Goal: Transaction & Acquisition: Purchase product/service

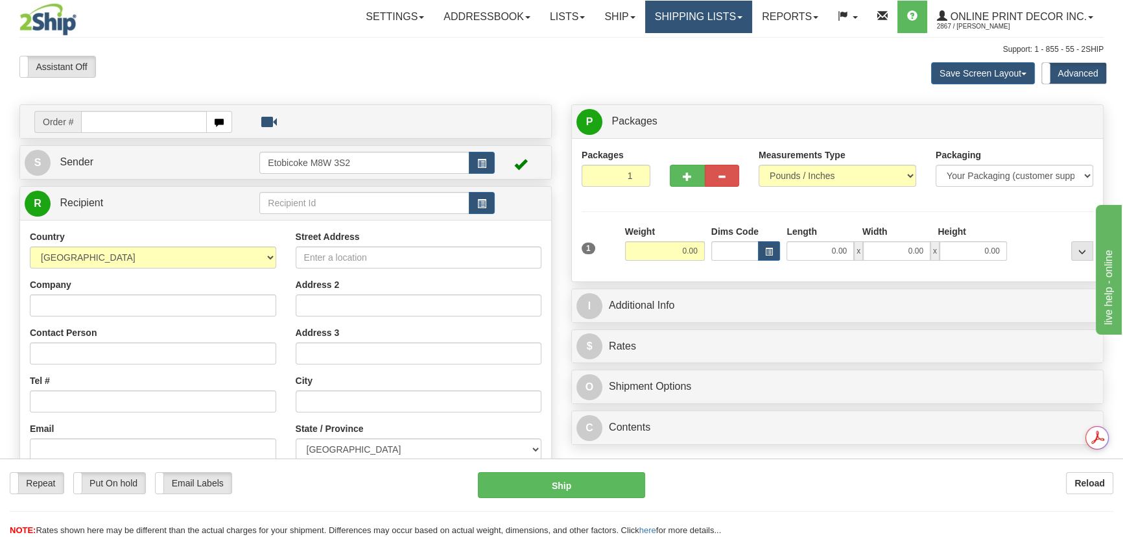
click at [726, 16] on link "Shipping lists" at bounding box center [698, 17] width 107 height 32
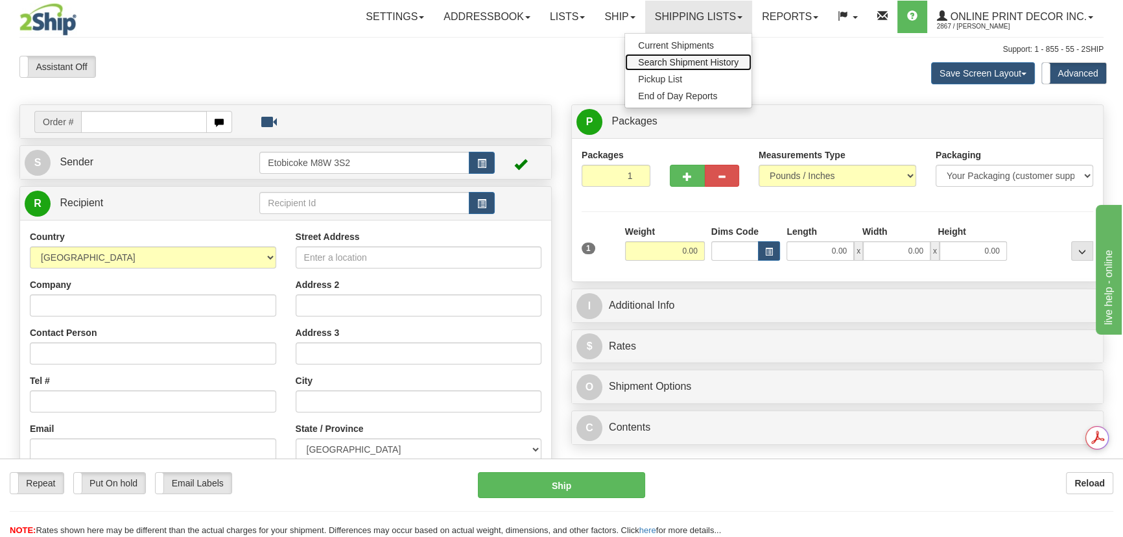
click at [709, 64] on span "Search Shipment History" at bounding box center [688, 62] width 101 height 10
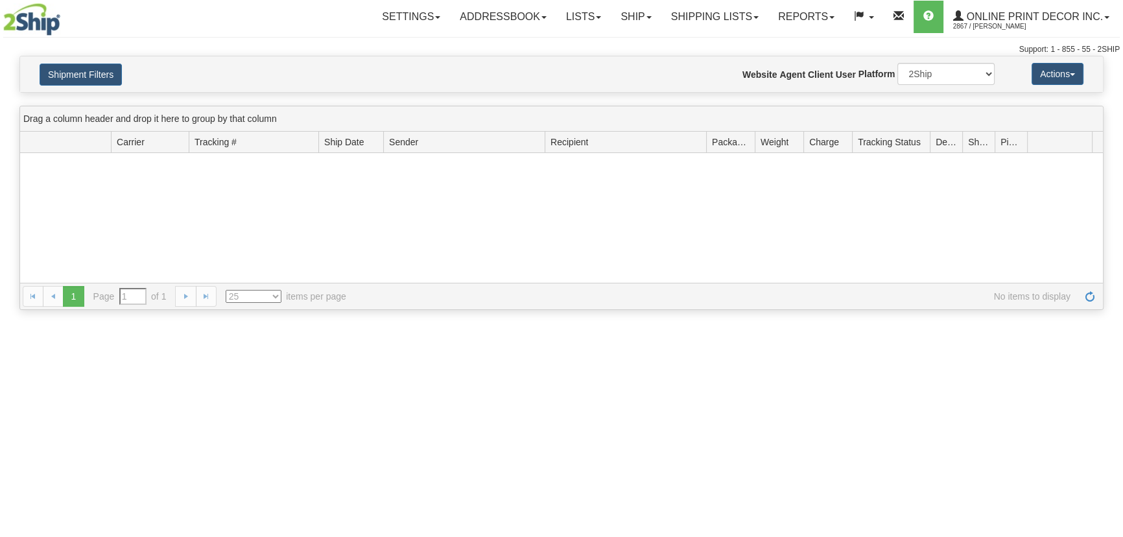
type input "From 10/07/2025 To 10/08/2025"
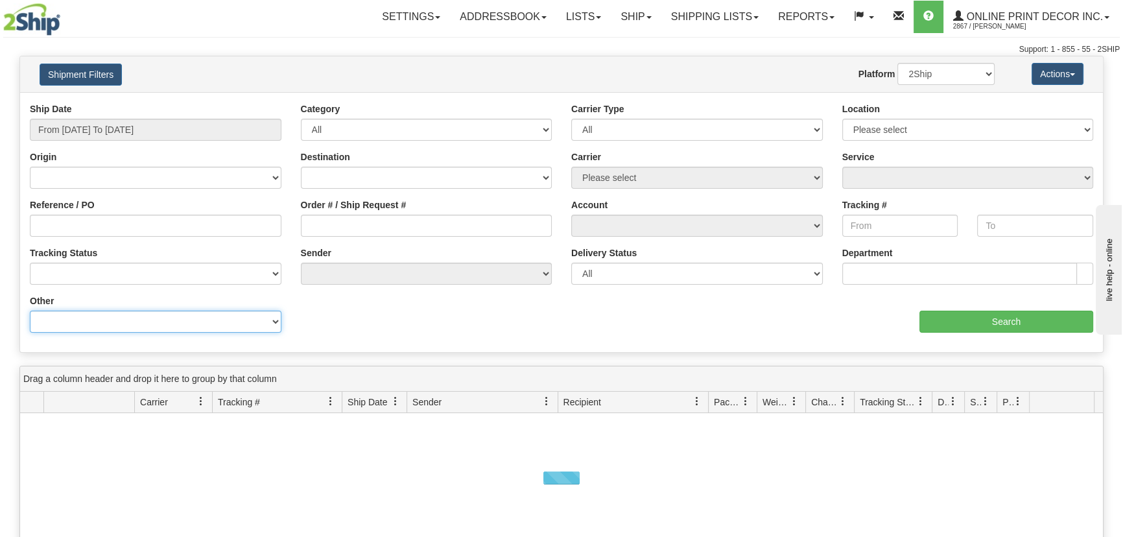
click at [126, 315] on select "Billing Account # Billing Type BOL # (LTL) Commodity Or Documents Consolidation…" at bounding box center [156, 322] width 252 height 22
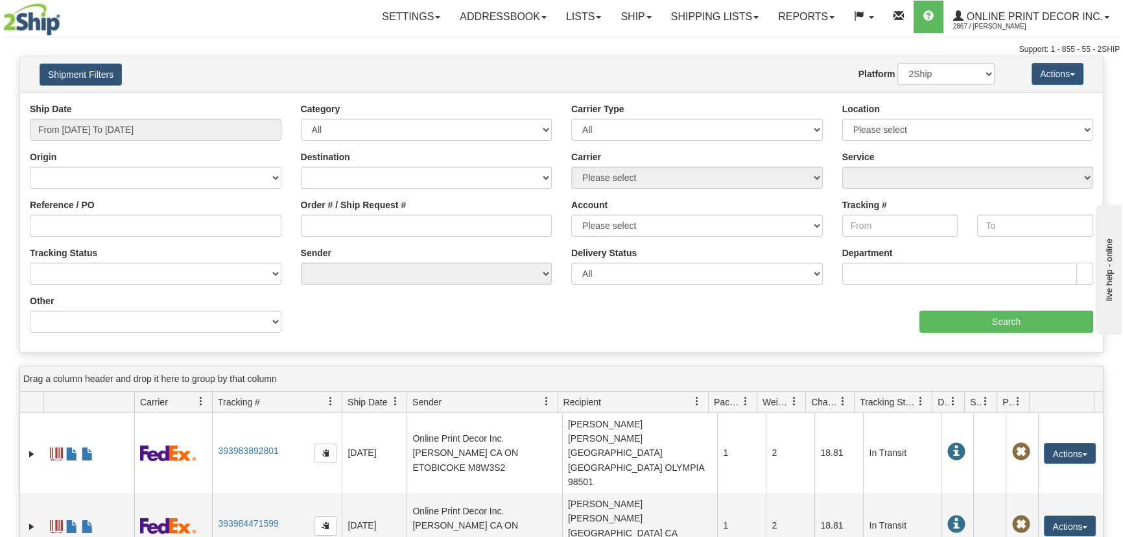
drag, startPoint x: 415, startPoint y: 296, endPoint x: 402, endPoint y: 296, distance: 13.6
click at [415, 296] on div "Value" at bounding box center [426, 299] width 271 height 10
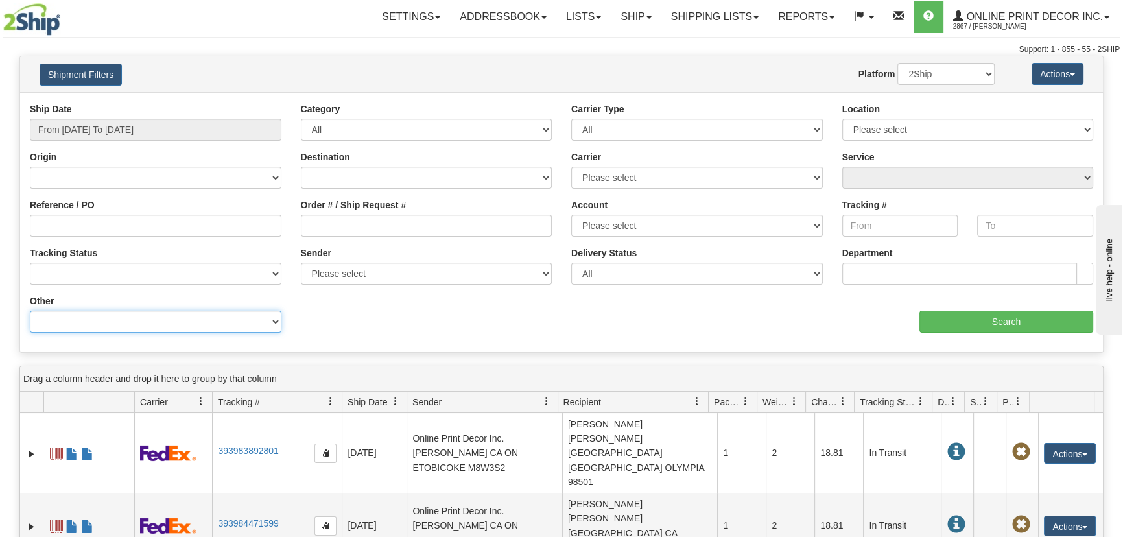
click at [94, 313] on select "Billing Account # Billing Type BOL # (LTL) Commodity Or Documents Consolidation…" at bounding box center [156, 322] width 252 height 22
select select "Recipient_ZIP"
click at [30, 311] on select "Billing Account # Billing Type BOL # (LTL) Commodity Or Documents Consolidation…" at bounding box center [156, 322] width 252 height 22
click at [262, 315] on select "Billing Account # Billing Type BOL # (LTL) Commodity Or Documents Consolidation…" at bounding box center [156, 322] width 252 height 22
drag, startPoint x: 330, startPoint y: 72, endPoint x: 337, endPoint y: 73, distance: 7.3
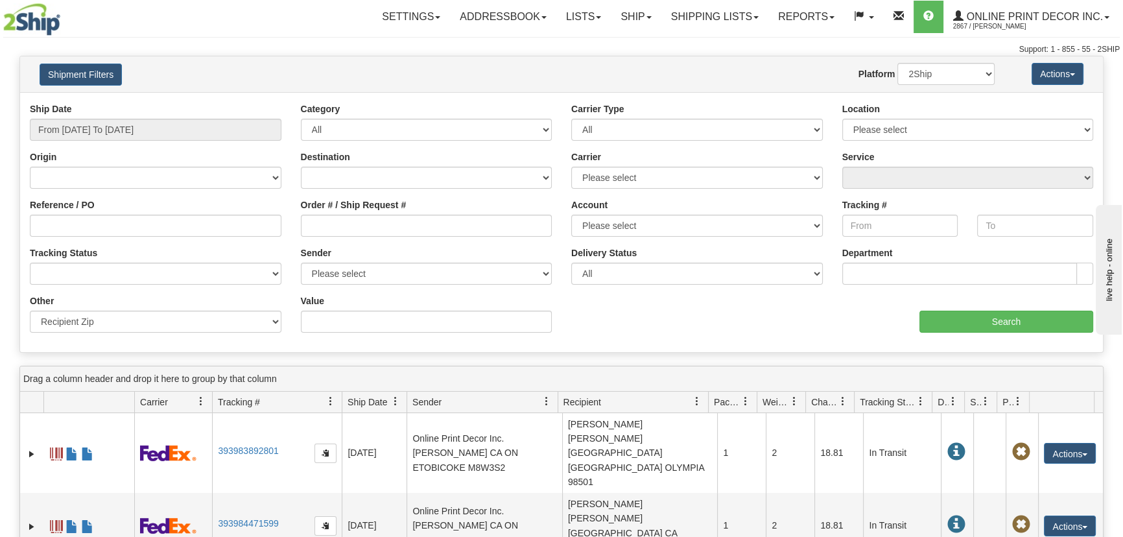
click at [336, 73] on div "Website Agent Nothing selected Client User Platform 2Ship Imported" at bounding box center [606, 74] width 798 height 22
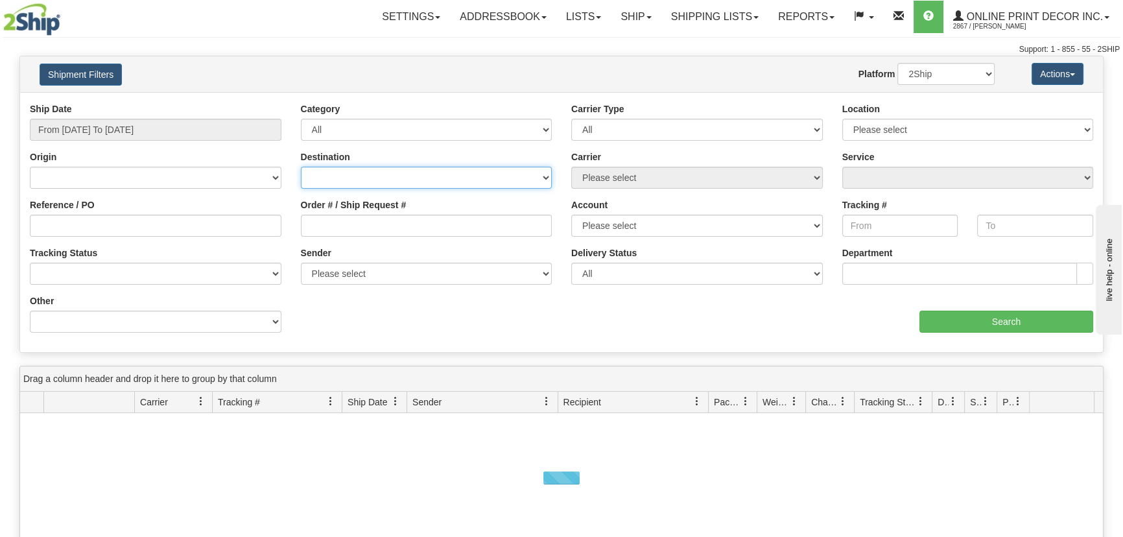
click at [434, 181] on select "Canada United States Mexico Puerto Rico Romania Australia New Zealand SouthAfri…" at bounding box center [427, 178] width 252 height 22
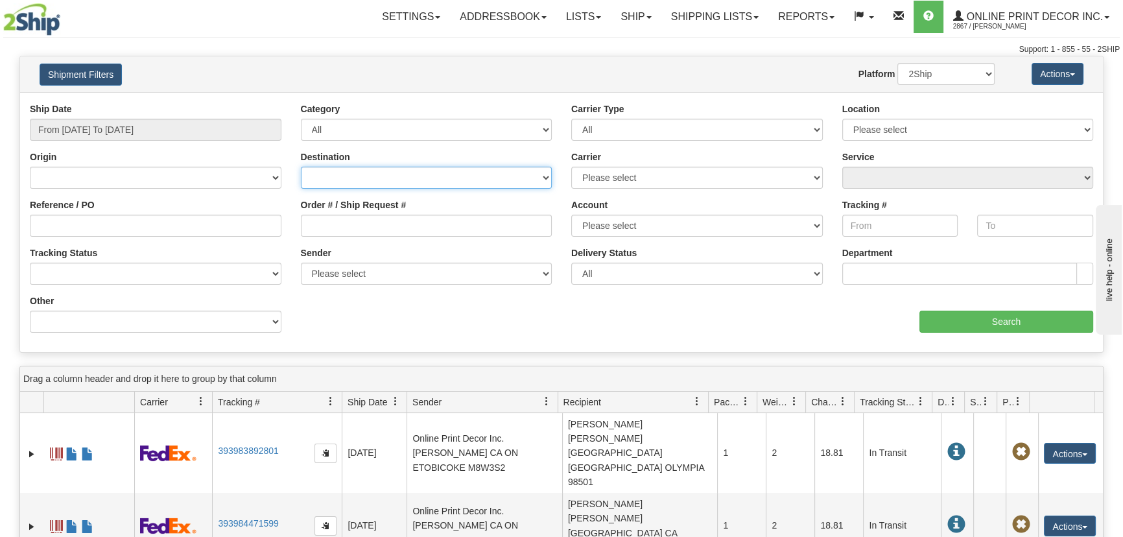
select select "US"
click at [301, 167] on select "Canada United States Mexico Puerto Rico Romania Australia New Zealand SouthAfri…" at bounding box center [427, 178] width 252 height 22
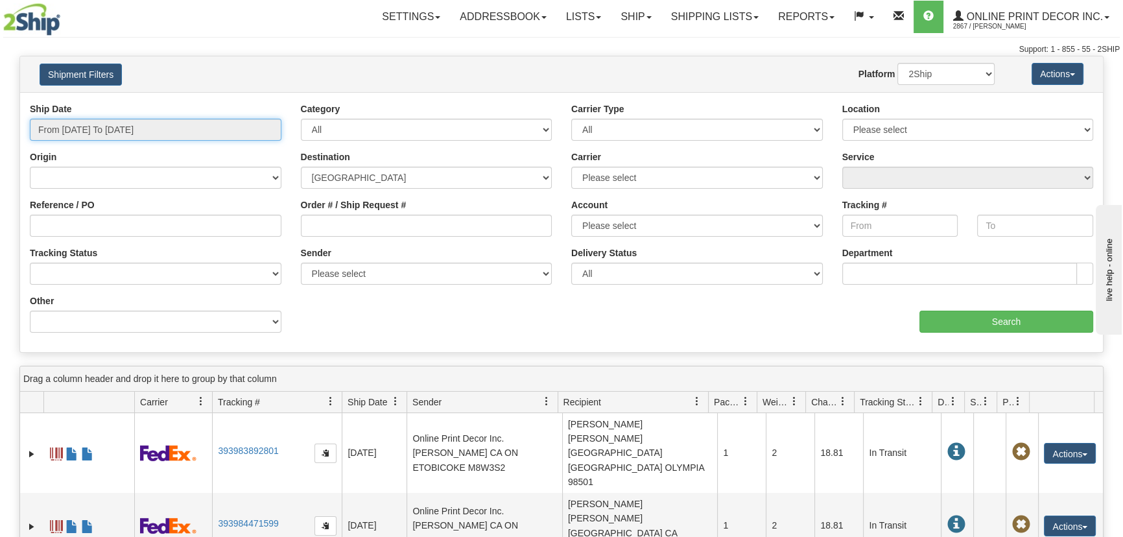
click at [165, 123] on input "From 10/07/2025 To 10/08/2025" at bounding box center [156, 130] width 252 height 22
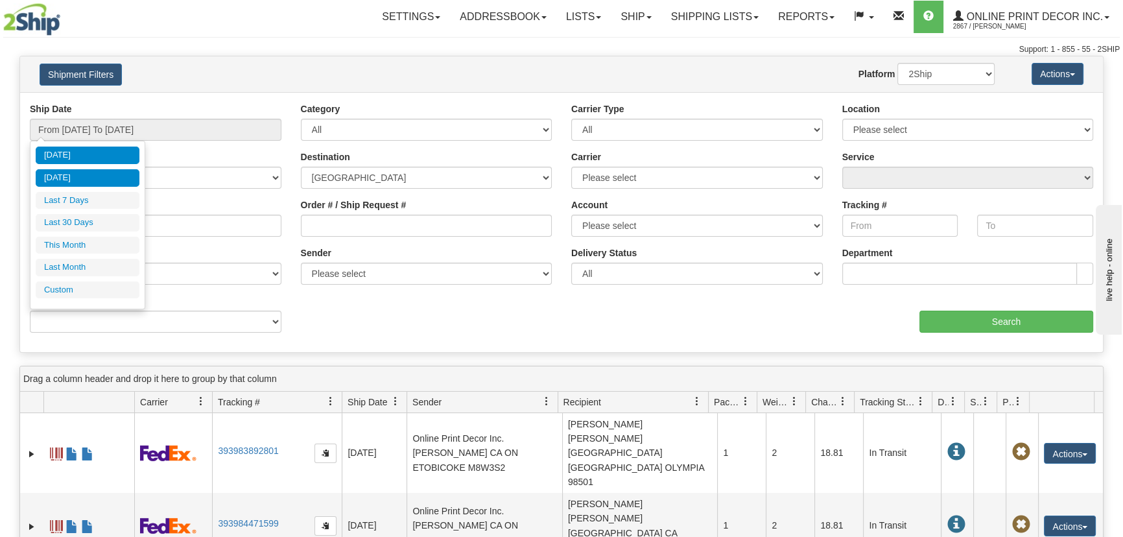
click at [114, 179] on li "Yesterday" at bounding box center [88, 178] width 104 height 18
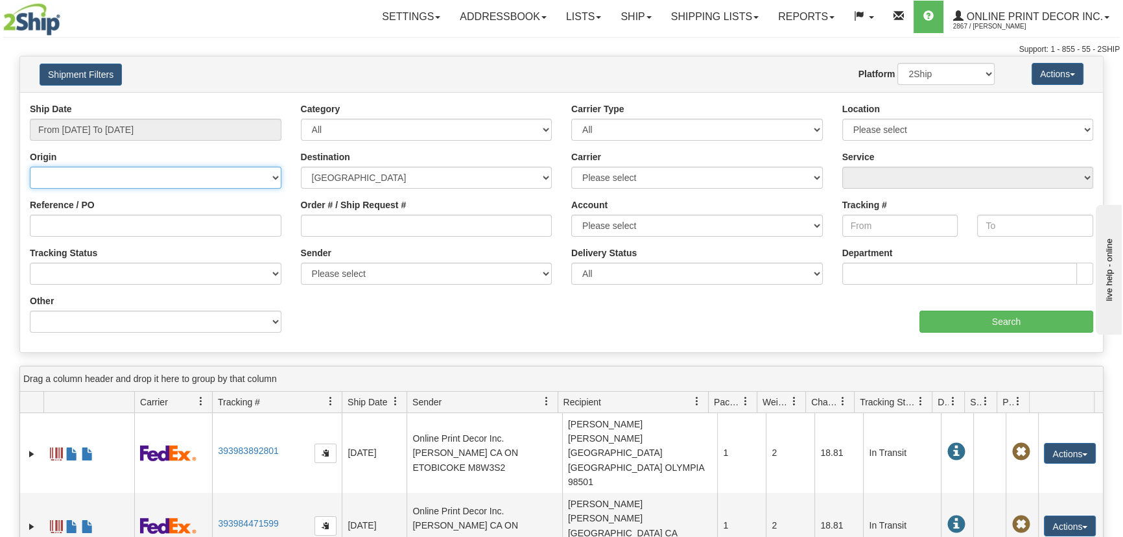
click at [211, 176] on select "Canada United States Mexico Puerto Rico Romania Australia New Zealand SouthAfri…" at bounding box center [156, 178] width 252 height 22
click at [202, 142] on div "Ship Date From 10/07/2025 To 10/07/2025" at bounding box center [155, 126] width 271 height 48
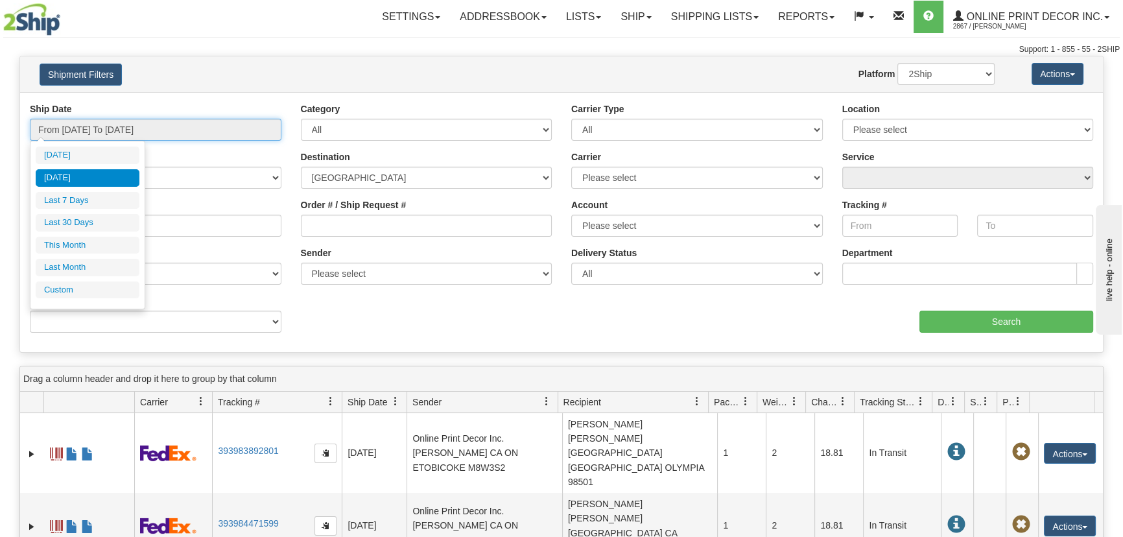
click at [200, 126] on input "From 10/07/2025 To 10/07/2025" at bounding box center [156, 130] width 252 height 22
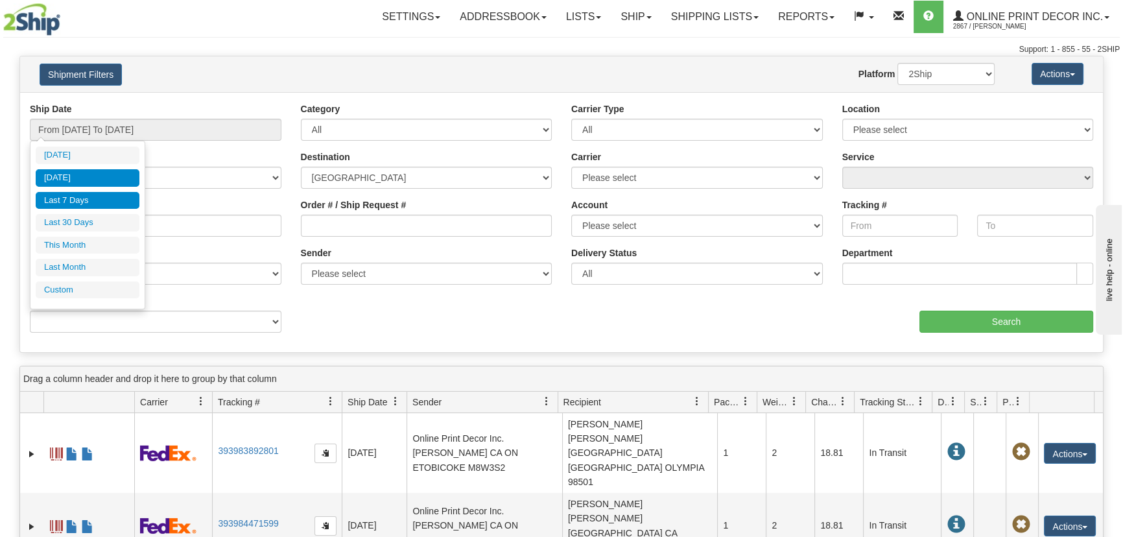
click at [122, 195] on li "Last 7 Days" at bounding box center [88, 201] width 104 height 18
type input "From 10/02/2025 To 10/08/2025"
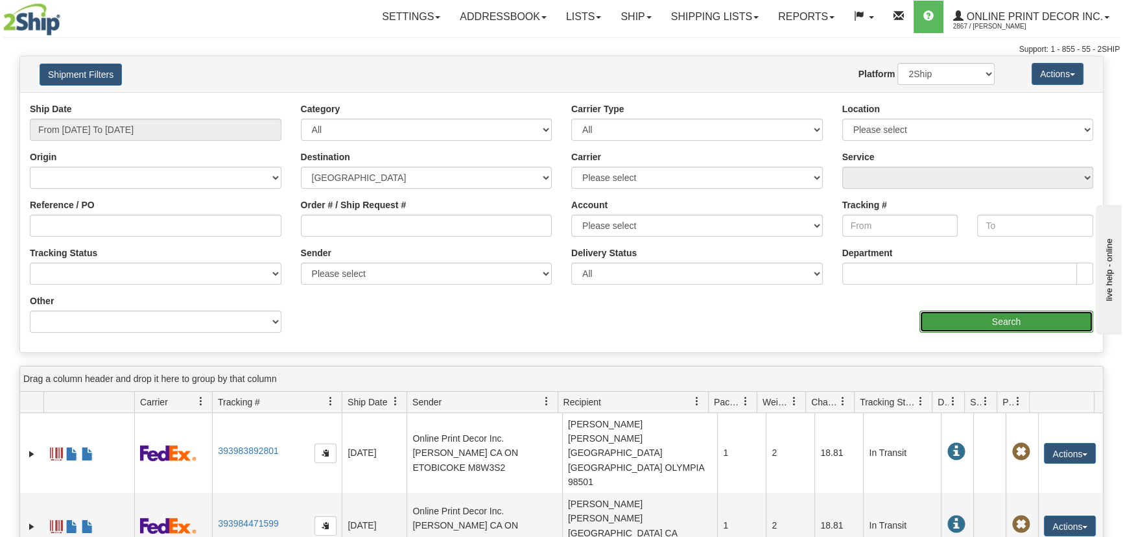
click at [1033, 315] on input "Search" at bounding box center [1007, 322] width 174 height 22
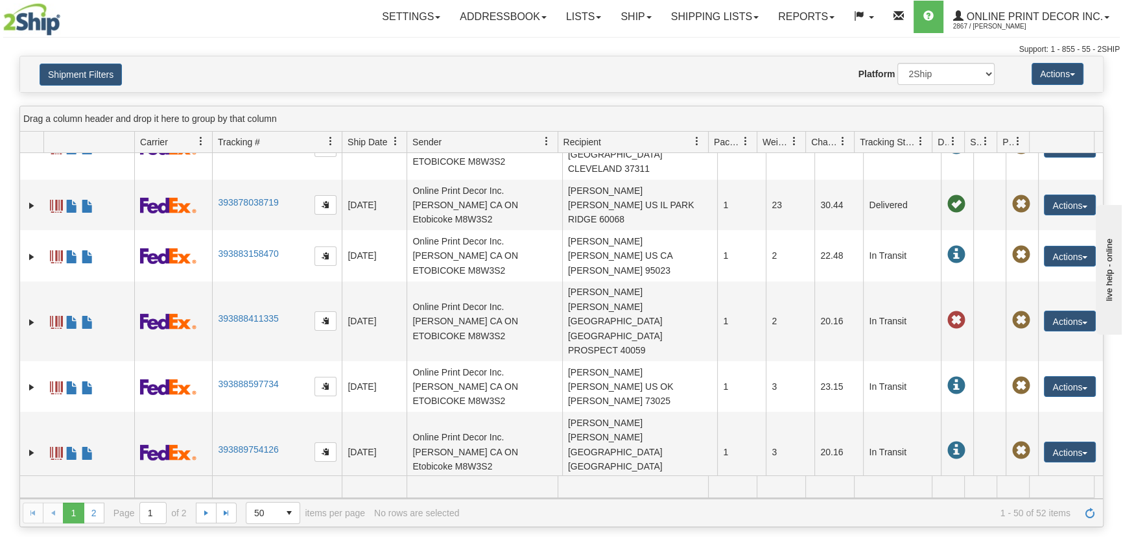
scroll to position [1639, 0]
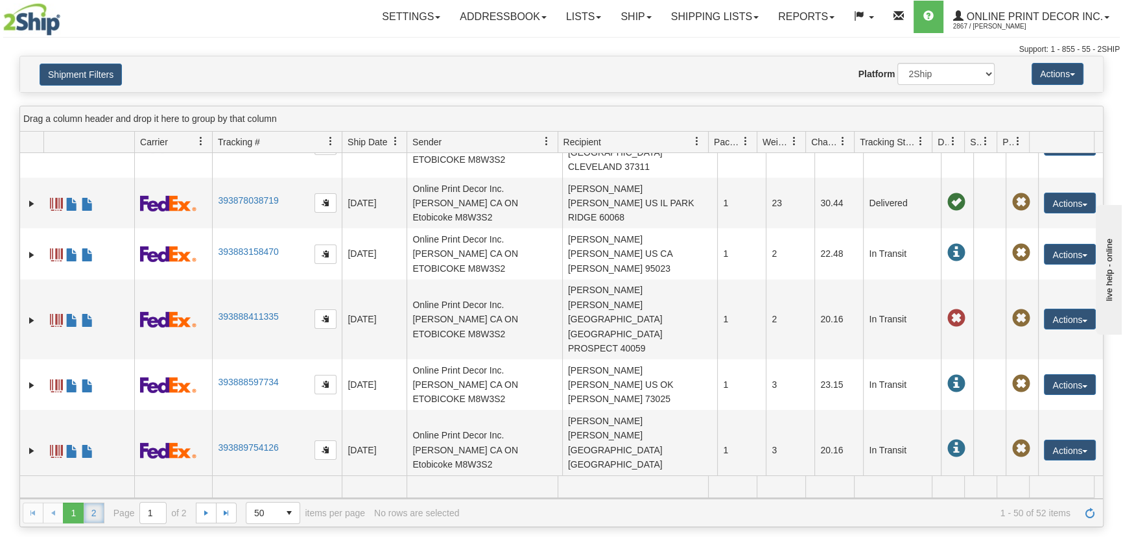
click at [99, 507] on link "2" at bounding box center [94, 513] width 21 height 21
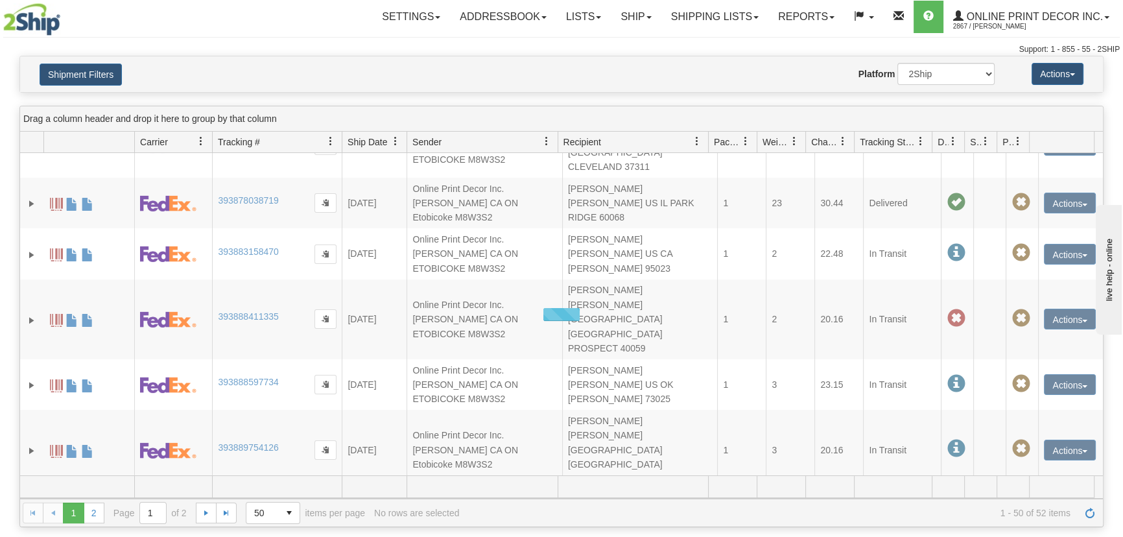
scroll to position [0, 0]
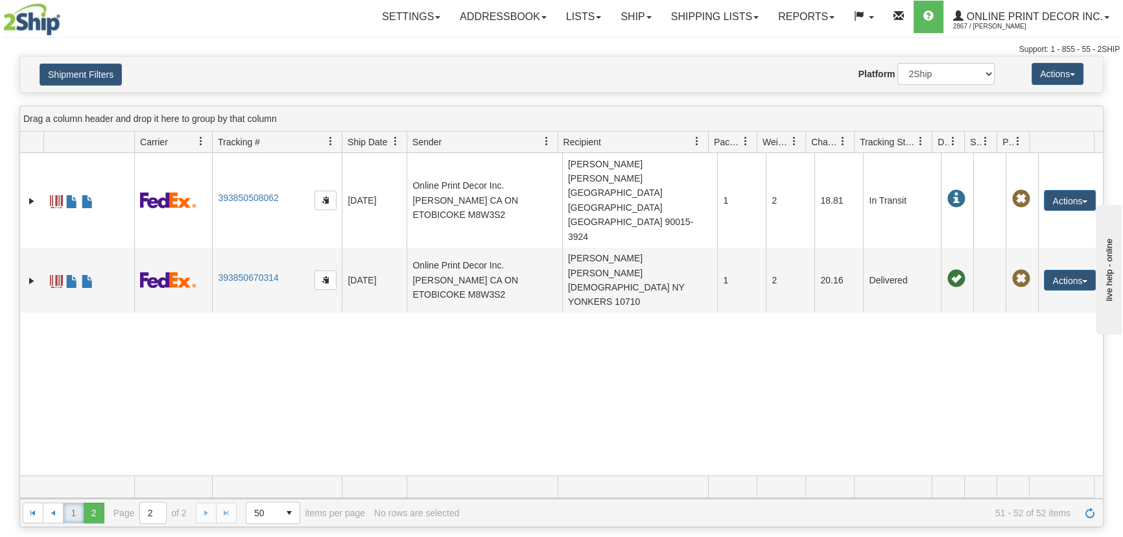
click at [71, 507] on link "1" at bounding box center [73, 513] width 21 height 21
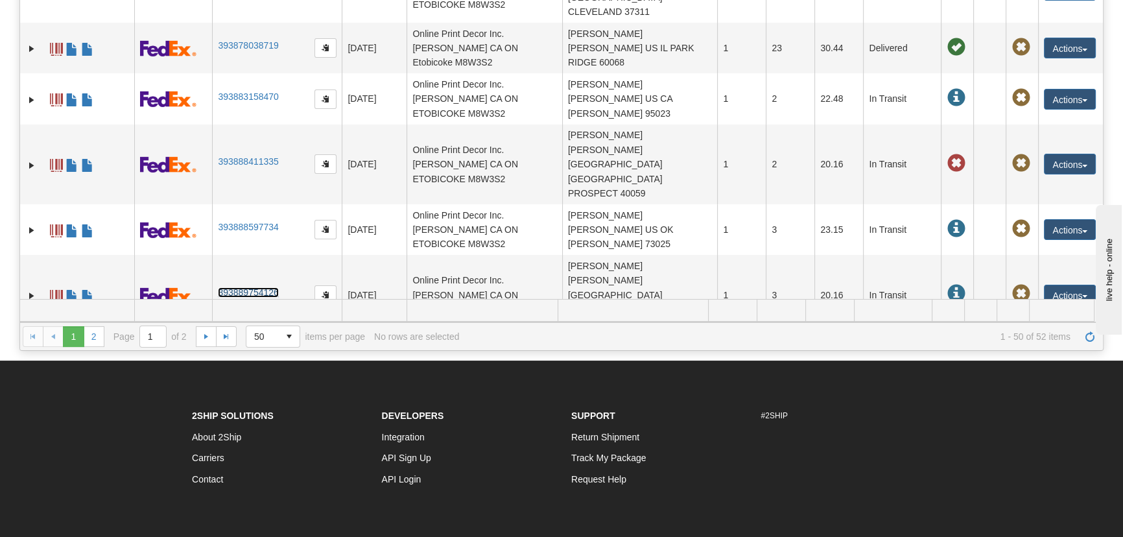
scroll to position [1639, 0]
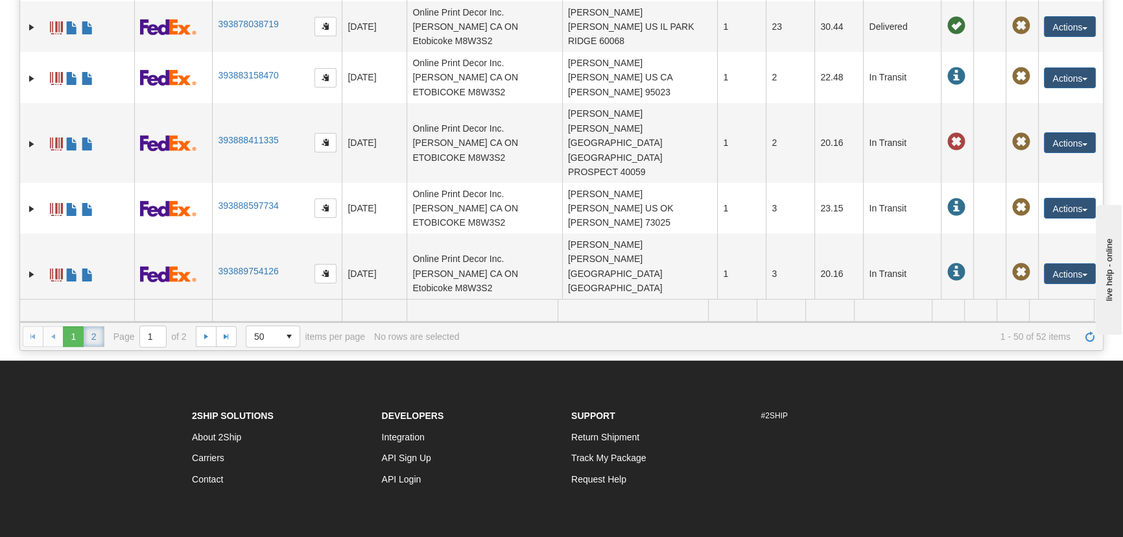
click at [102, 331] on link "2" at bounding box center [94, 336] width 21 height 21
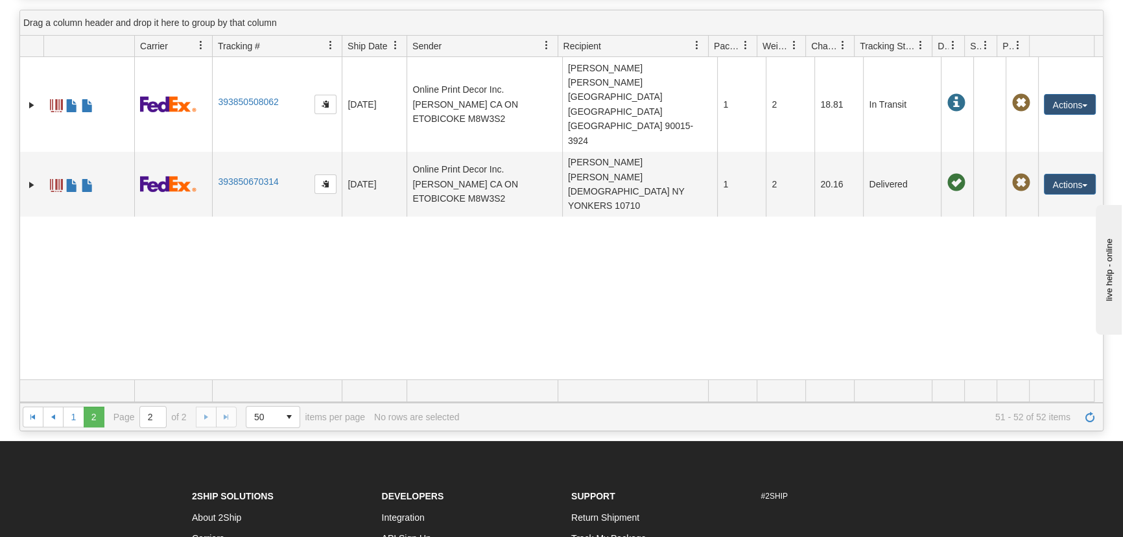
scroll to position [0, 0]
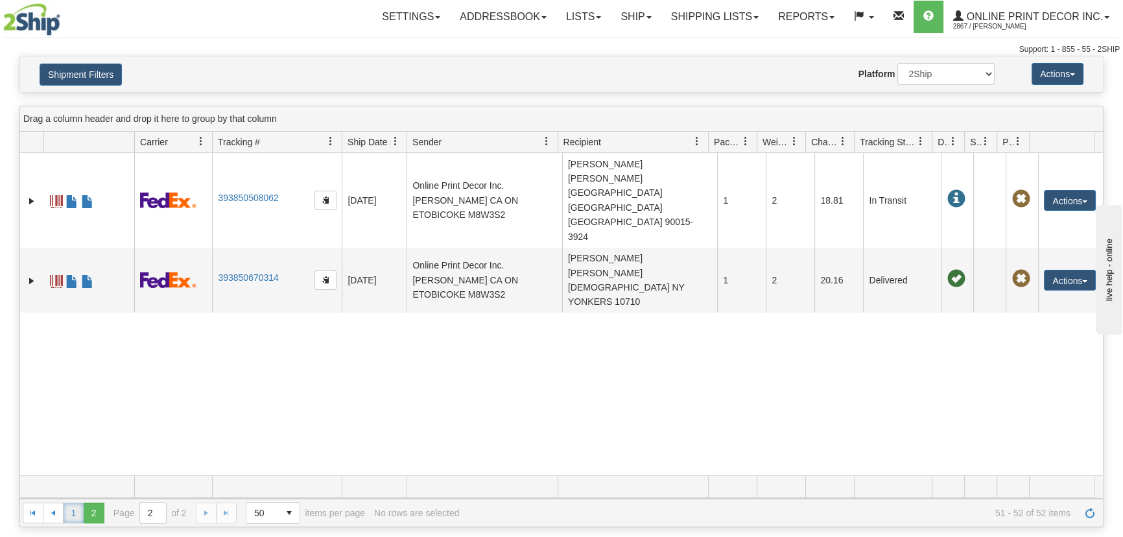
click at [71, 511] on link "1" at bounding box center [73, 513] width 21 height 21
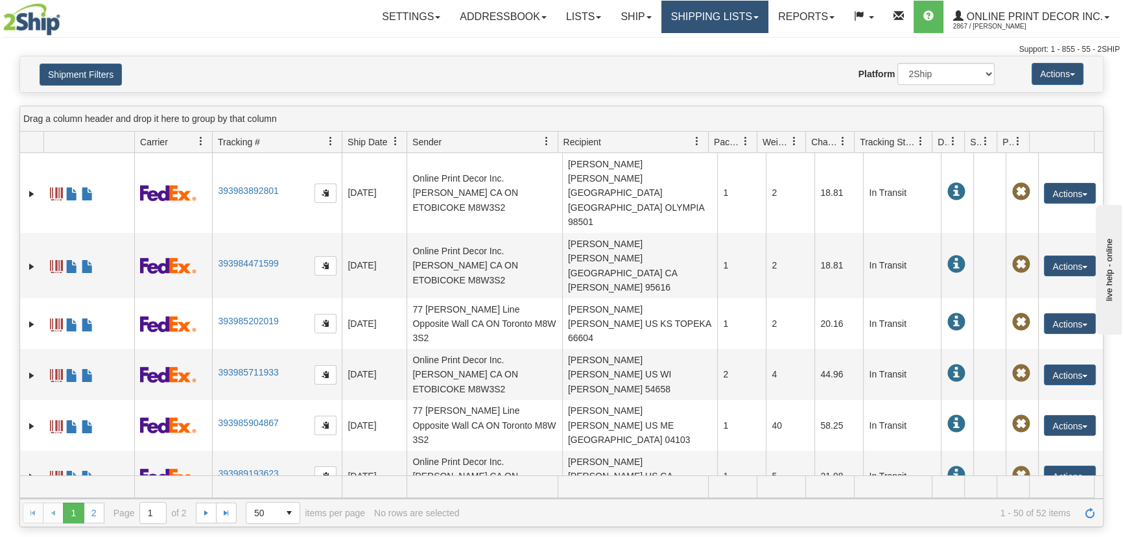
click at [712, 20] on link "Shipping lists" at bounding box center [715, 17] width 107 height 32
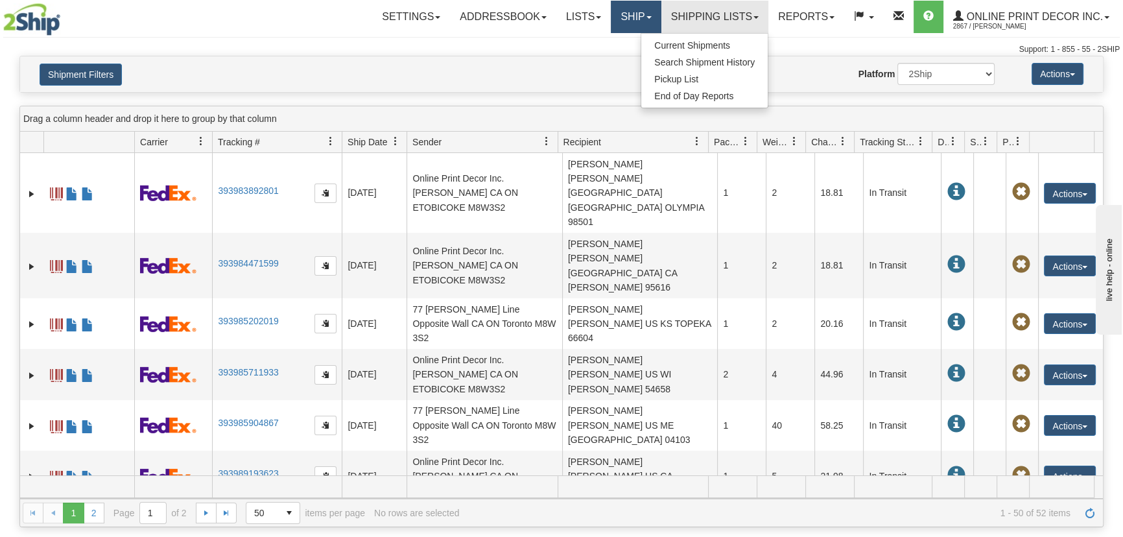
click at [620, 16] on link "Ship" at bounding box center [636, 17] width 50 height 32
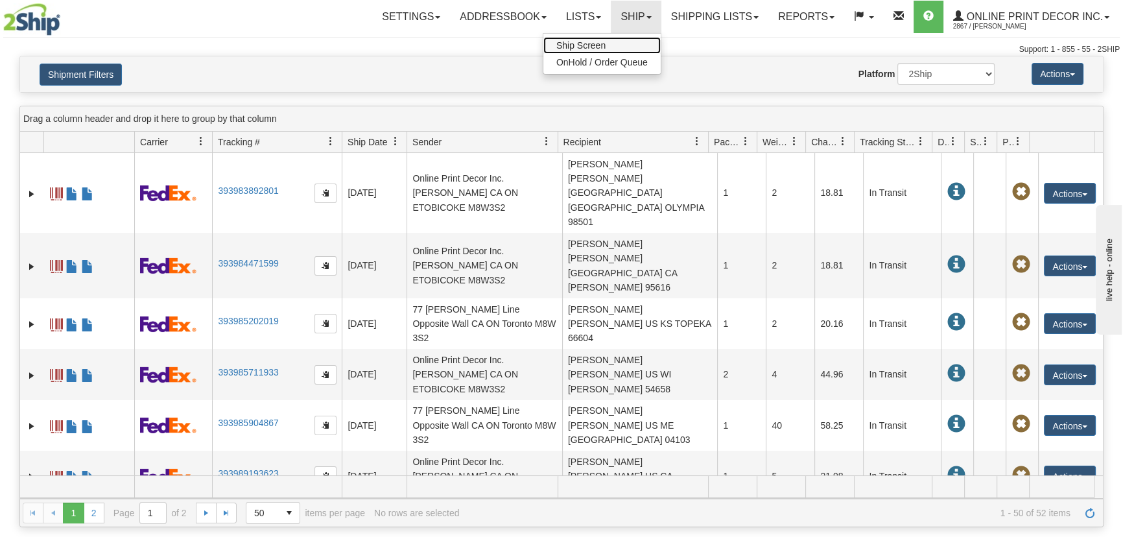
click at [629, 47] on link "Ship Screen" at bounding box center [602, 45] width 117 height 17
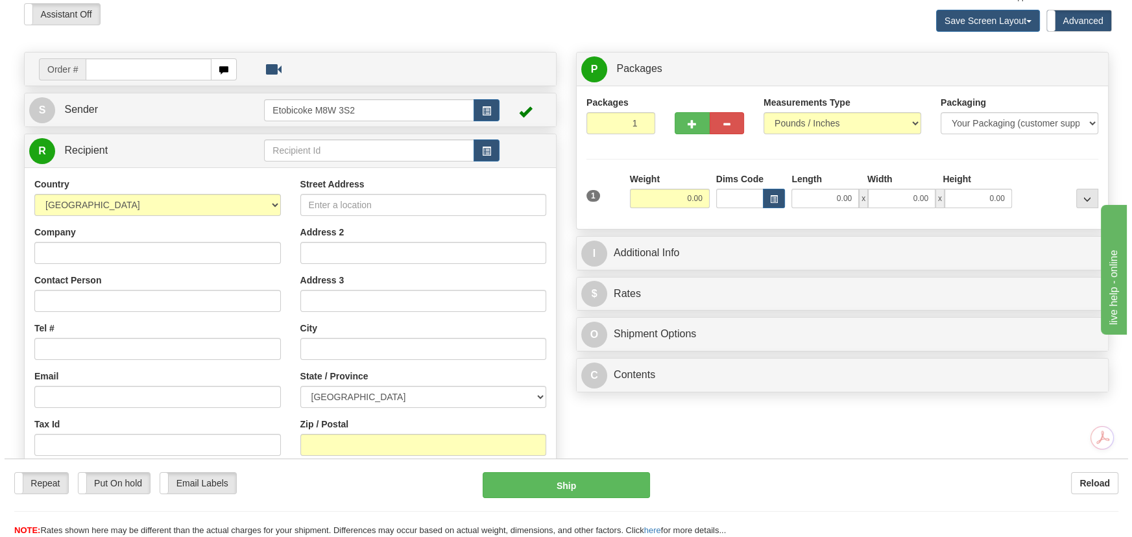
scroll to position [117, 0]
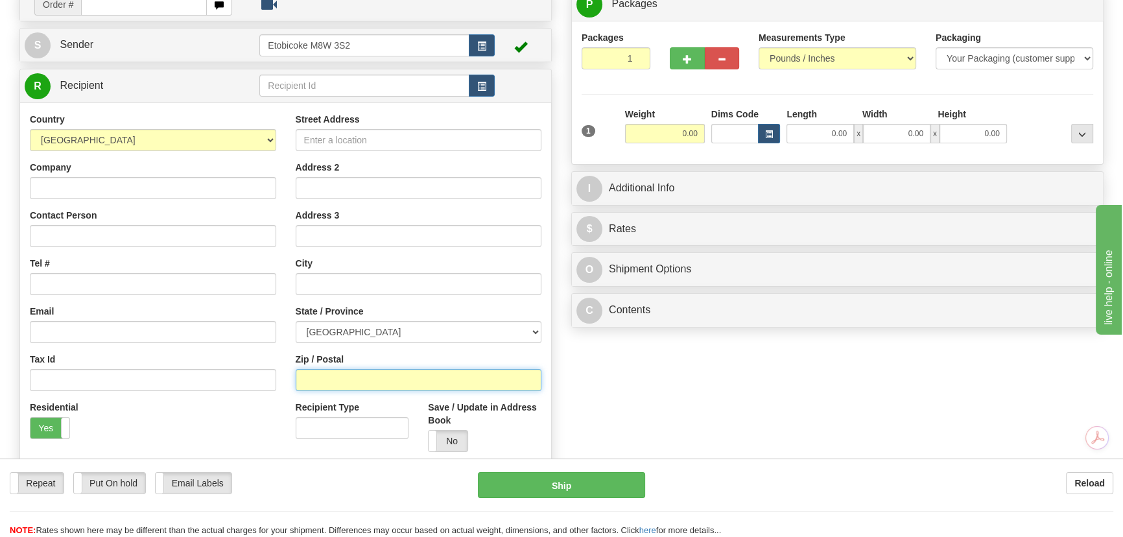
click at [328, 383] on input "Zip / Postal" at bounding box center [419, 380] width 246 height 22
type input "90275"
click at [149, 134] on select "[GEOGRAPHIC_DATA] [GEOGRAPHIC_DATA] [GEOGRAPHIC_DATA] [GEOGRAPHIC_DATA] [US_STA…" at bounding box center [153, 140] width 246 height 22
select select "US"
click at [30, 129] on select "[GEOGRAPHIC_DATA] [GEOGRAPHIC_DATA] [GEOGRAPHIC_DATA] [GEOGRAPHIC_DATA] [US_STA…" at bounding box center [153, 140] width 246 height 22
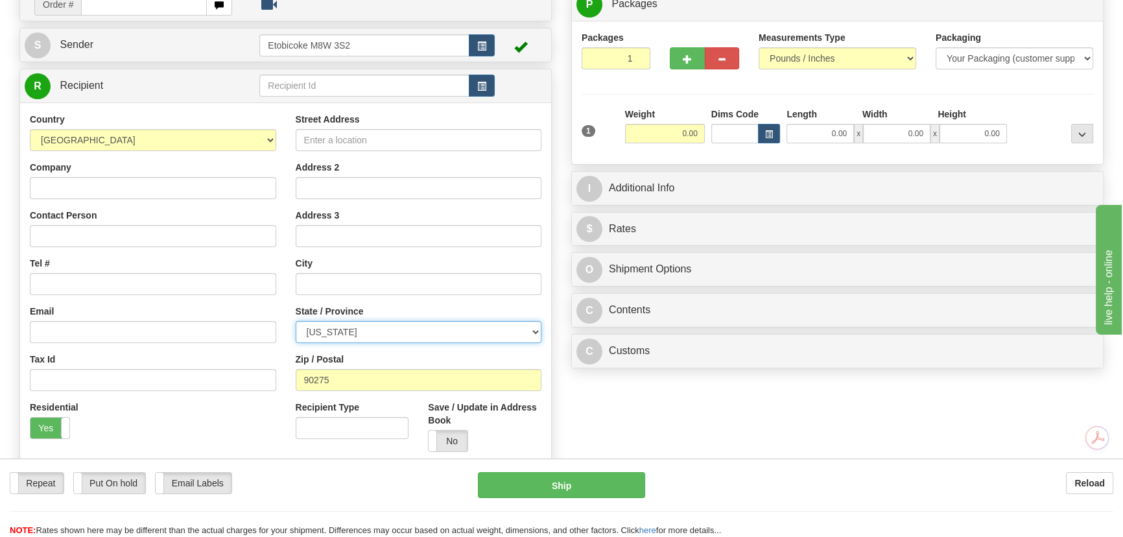
click at [376, 335] on select "[US_STATE] [US_STATE] [US_STATE] [US_STATE] Armed Forces America Armed Forces E…" at bounding box center [419, 332] width 246 height 22
select select "CA"
click at [296, 321] on select "[US_STATE] [US_STATE] [US_STATE] [US_STATE] Armed Forces America Armed Forces E…" at bounding box center [419, 332] width 246 height 22
click at [767, 131] on span "button" at bounding box center [769, 134] width 8 height 7
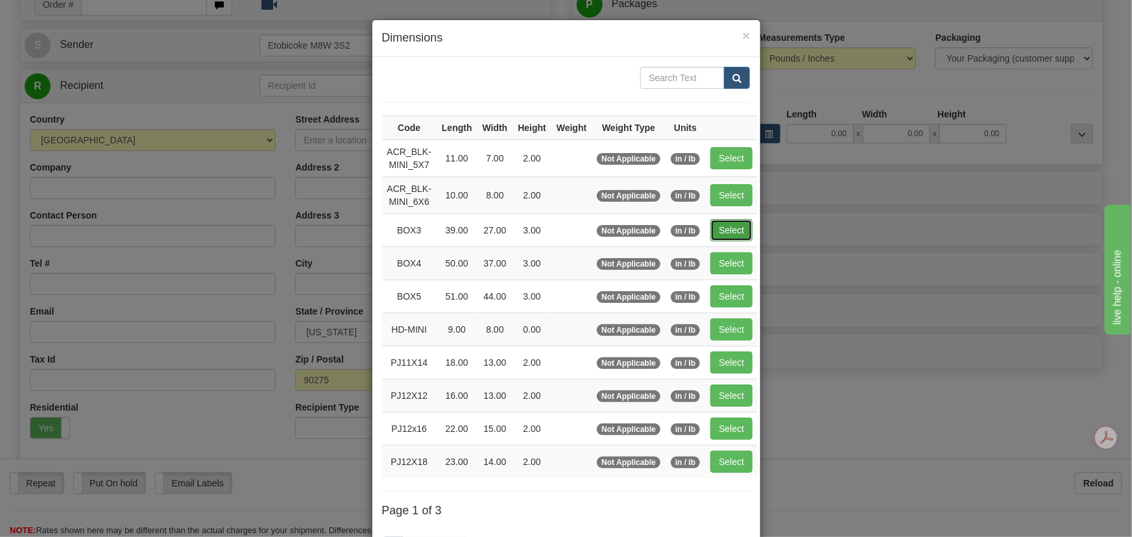
click at [725, 227] on button "Select" at bounding box center [731, 230] width 42 height 22
type input "BOX3"
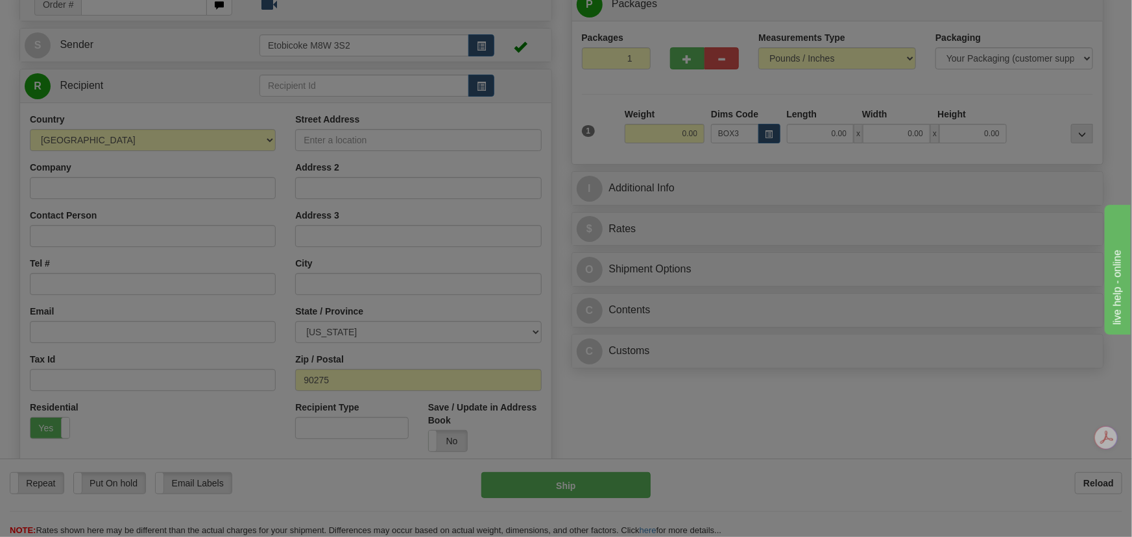
type input "39.00"
type input "27.00"
type input "3.00"
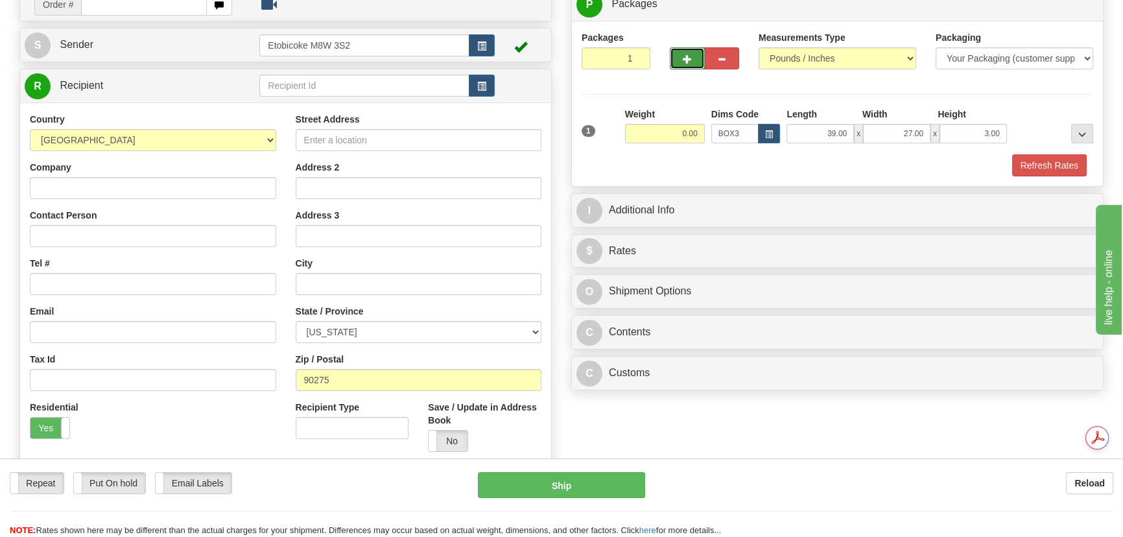
click at [686, 57] on span "button" at bounding box center [687, 59] width 9 height 8
radio input "true"
type input "2"
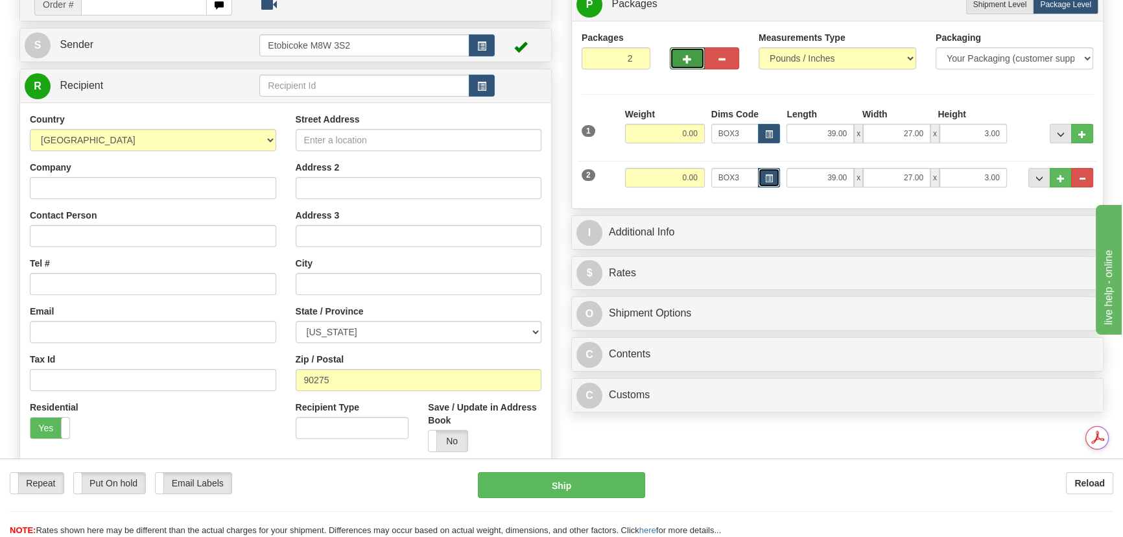
click at [767, 175] on span "button" at bounding box center [769, 178] width 8 height 7
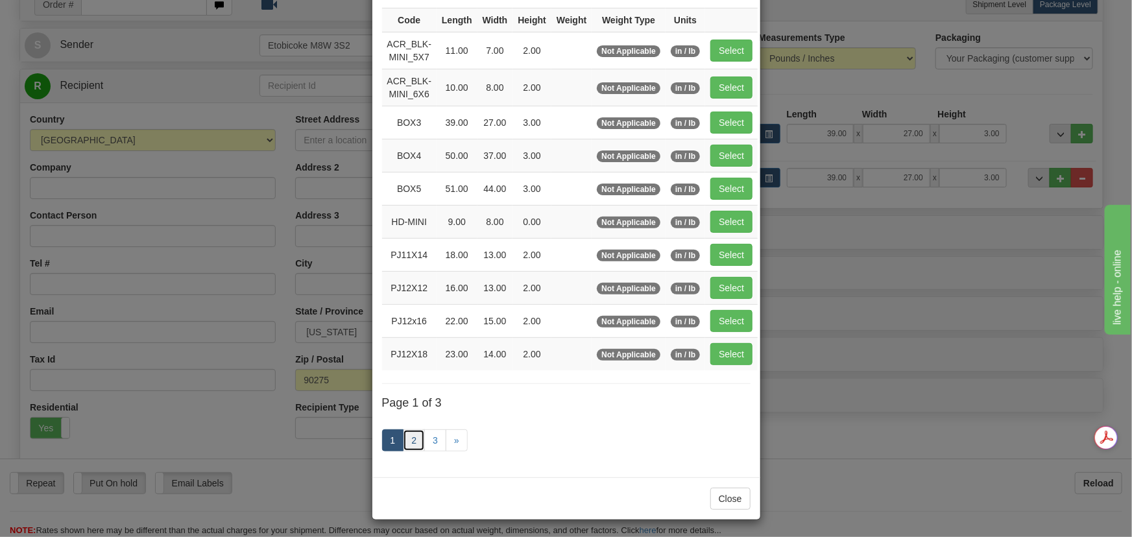
click at [410, 437] on link "2" at bounding box center [414, 440] width 22 height 22
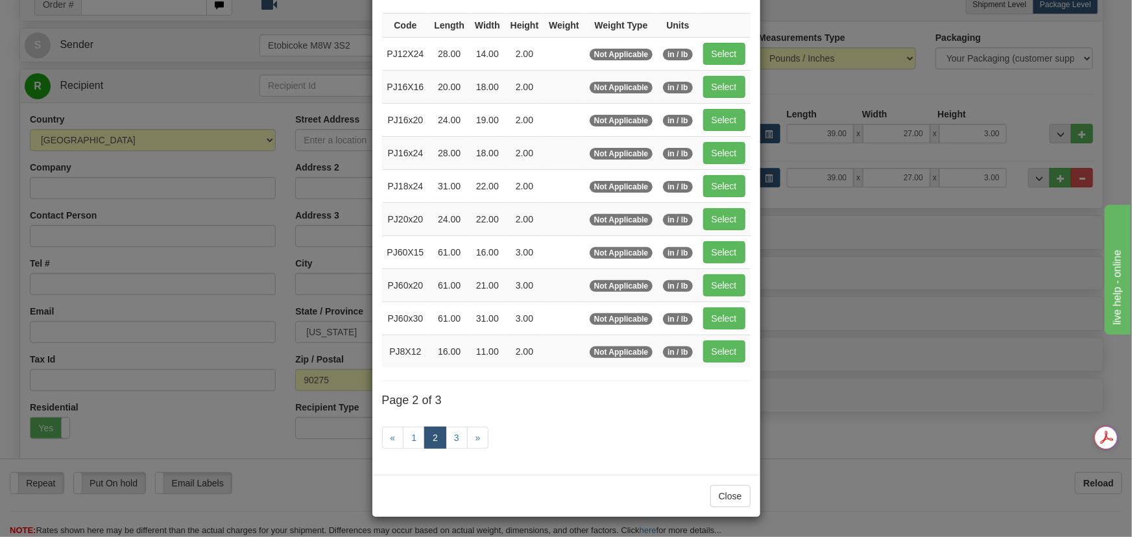
scroll to position [99, 0]
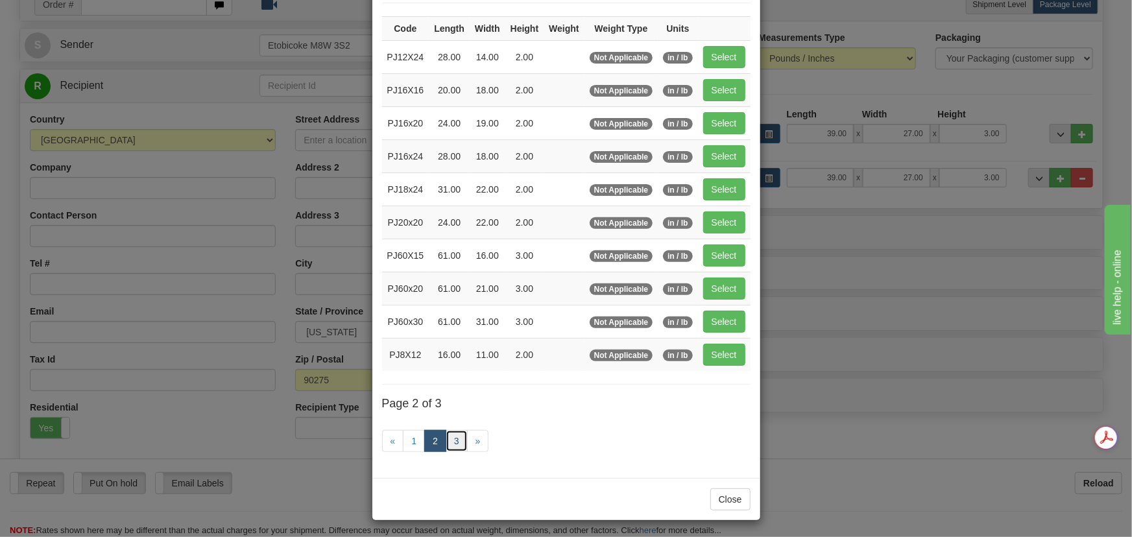
click at [448, 444] on link "3" at bounding box center [457, 441] width 22 height 22
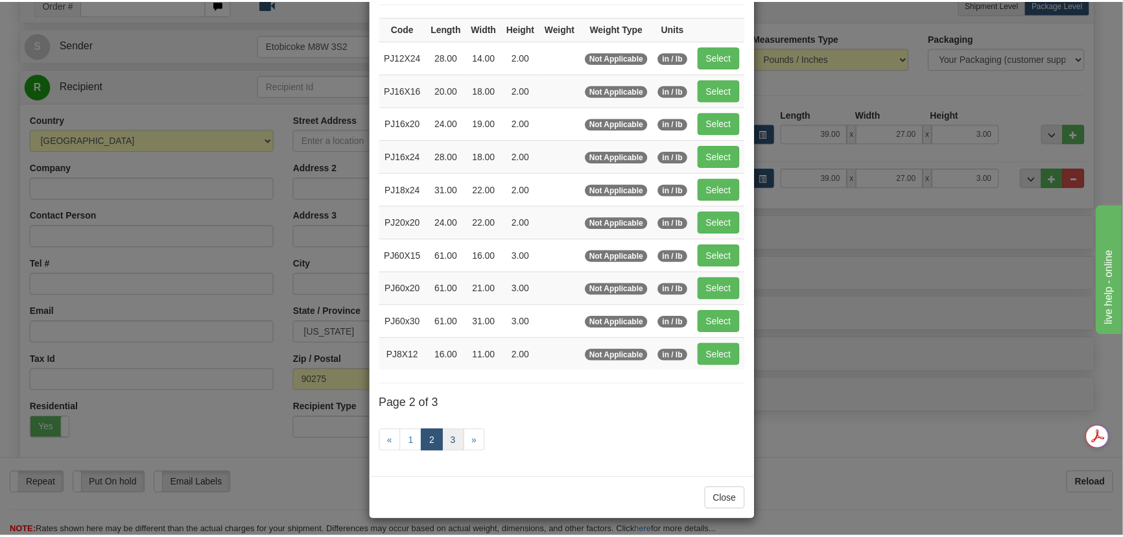
scroll to position [45, 0]
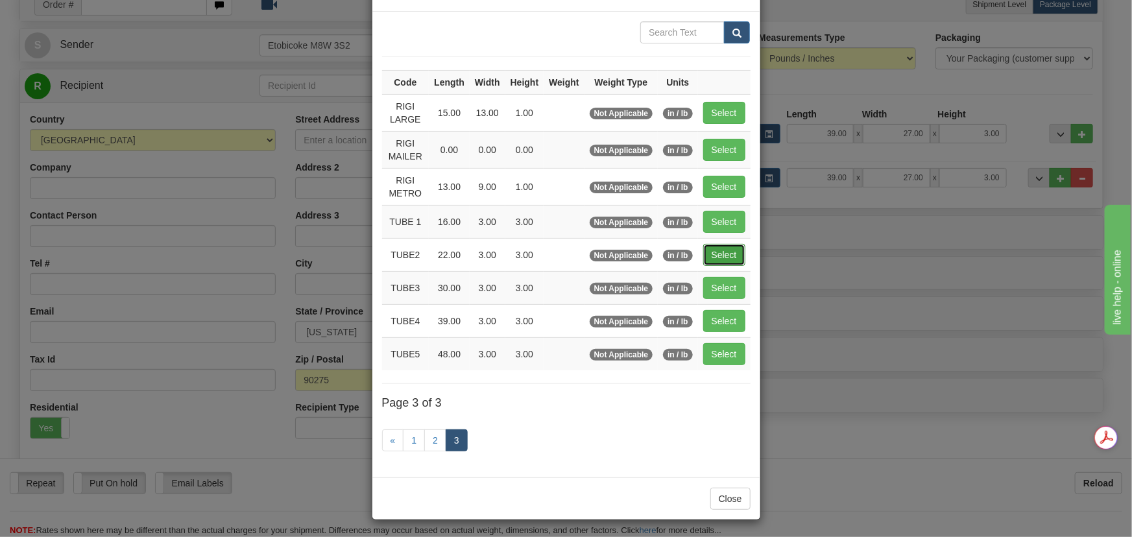
click at [726, 252] on button "Select" at bounding box center [724, 255] width 42 height 22
type input "TUBE2"
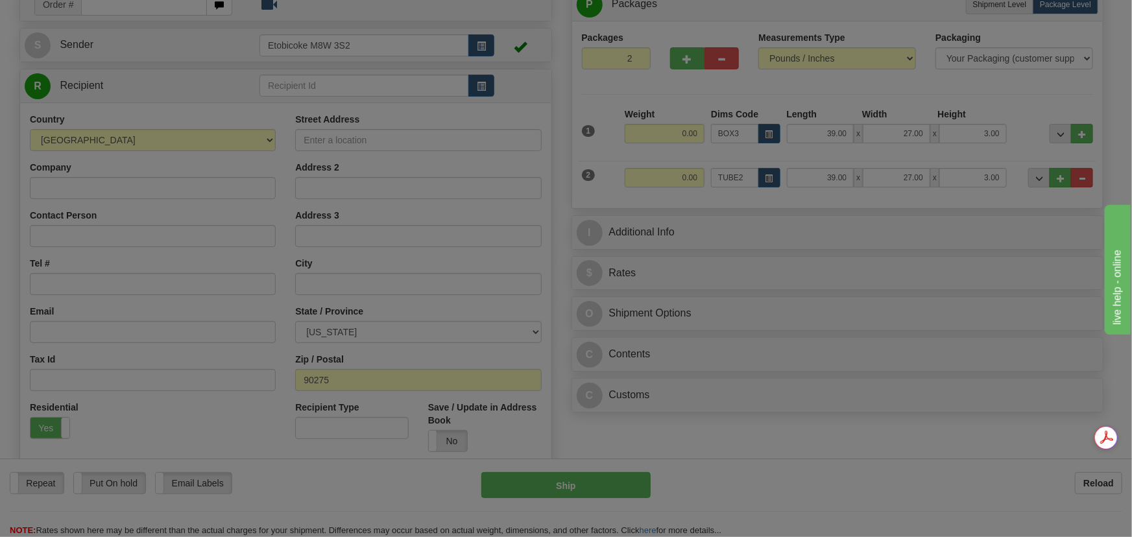
type input "22.00"
type input "3.00"
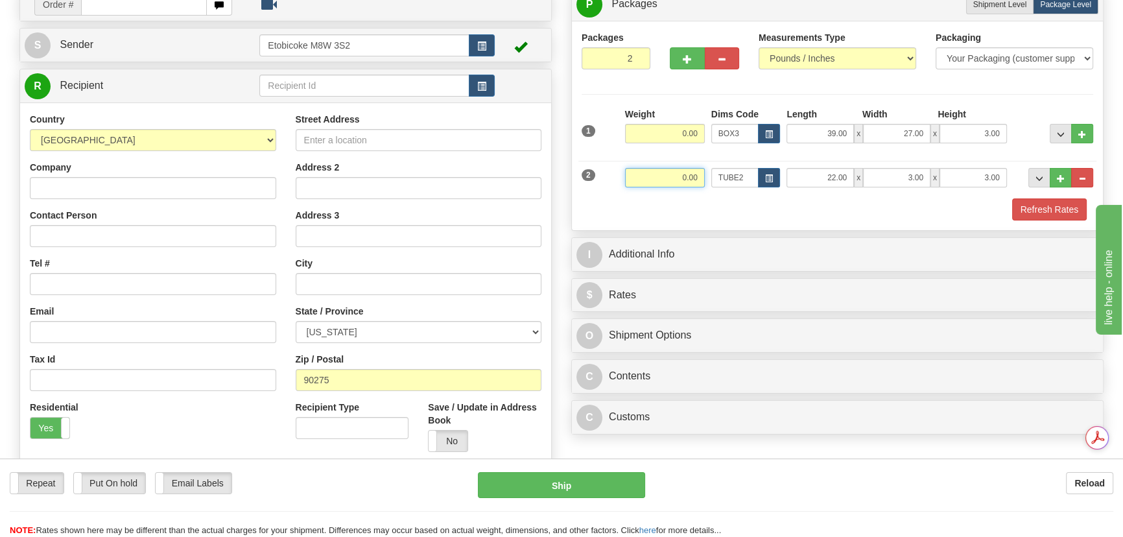
drag, startPoint x: 672, startPoint y: 180, endPoint x: 785, endPoint y: 182, distance: 113.5
click at [785, 182] on div "2 Weight 0.00 Dims Code TUBE2 Length Width x" at bounding box center [838, 175] width 518 height 43
type input "1.50"
drag, startPoint x: 673, startPoint y: 127, endPoint x: 864, endPoint y: 140, distance: 191.8
click at [843, 140] on div "1 Weight 0.00 Dims Code BOX3" at bounding box center [838, 131] width 518 height 46
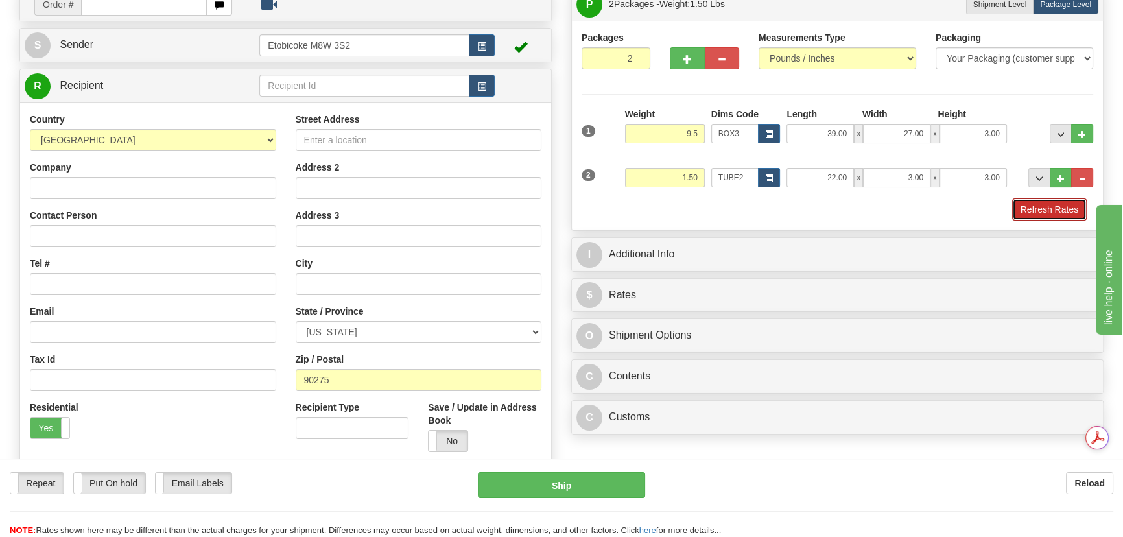
type input "9.50"
click at [1063, 208] on button "Refresh Rates" at bounding box center [1050, 209] width 75 height 22
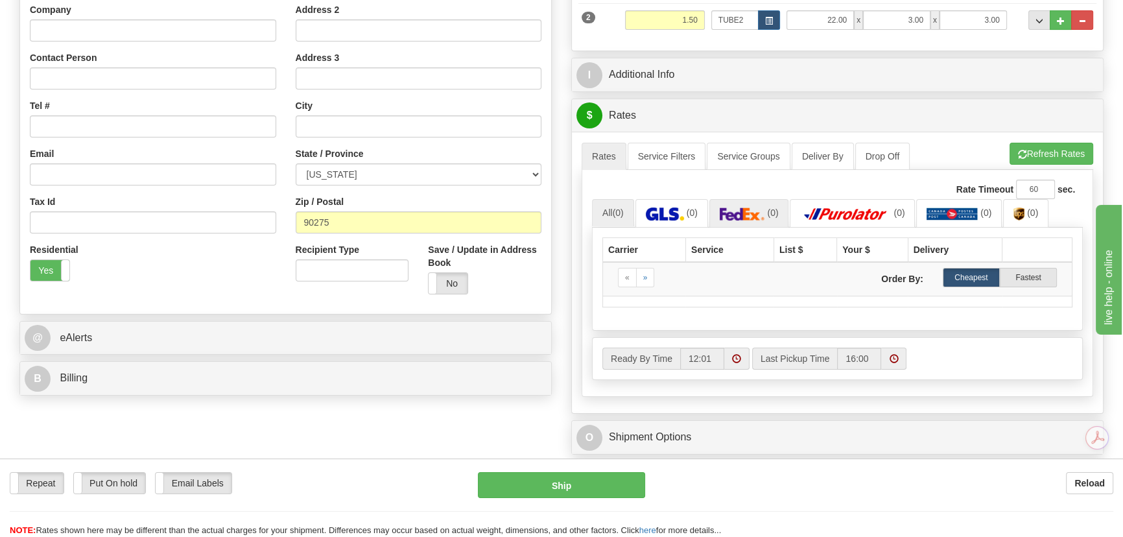
scroll to position [294, 0]
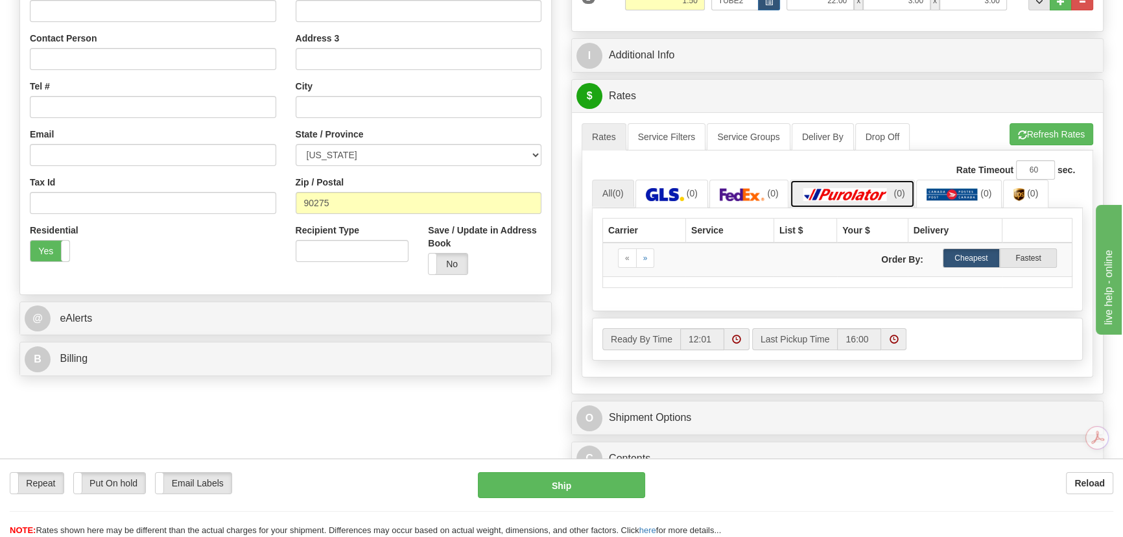
click at [815, 191] on img at bounding box center [845, 194] width 91 height 13
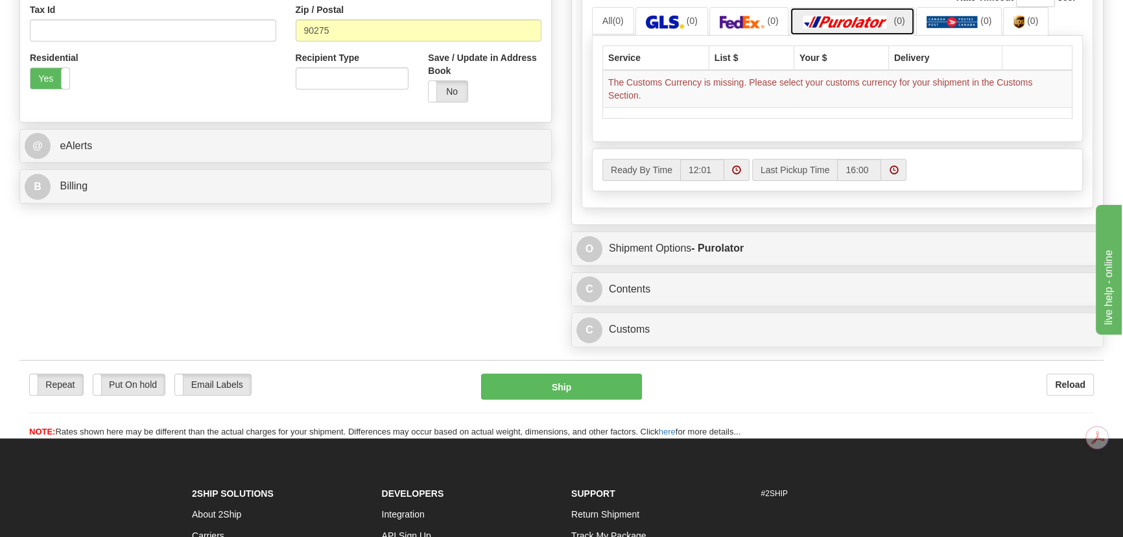
scroll to position [472, 0]
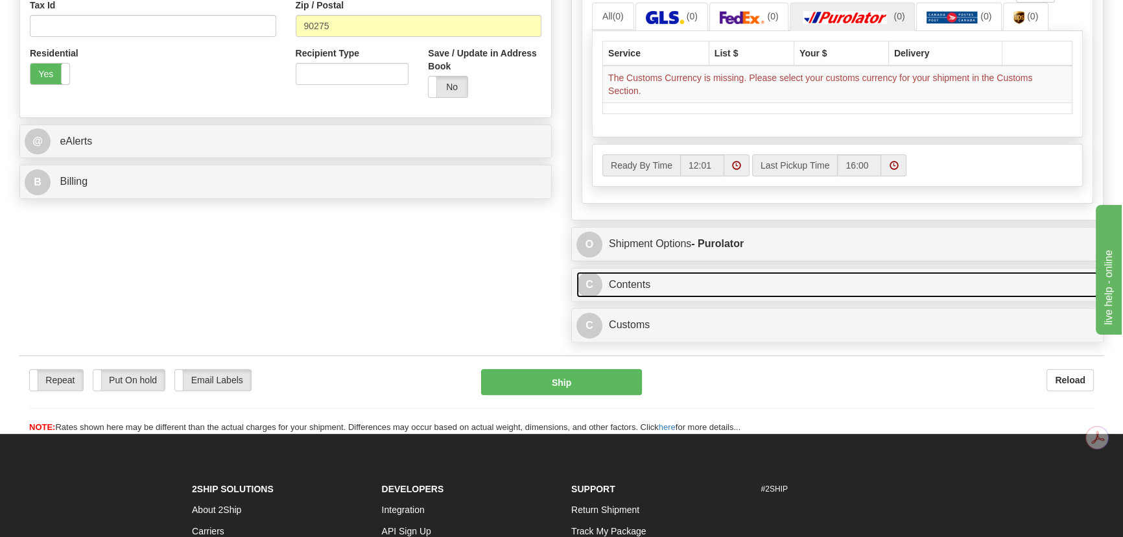
click at [656, 291] on link "C Contents" at bounding box center [838, 285] width 522 height 27
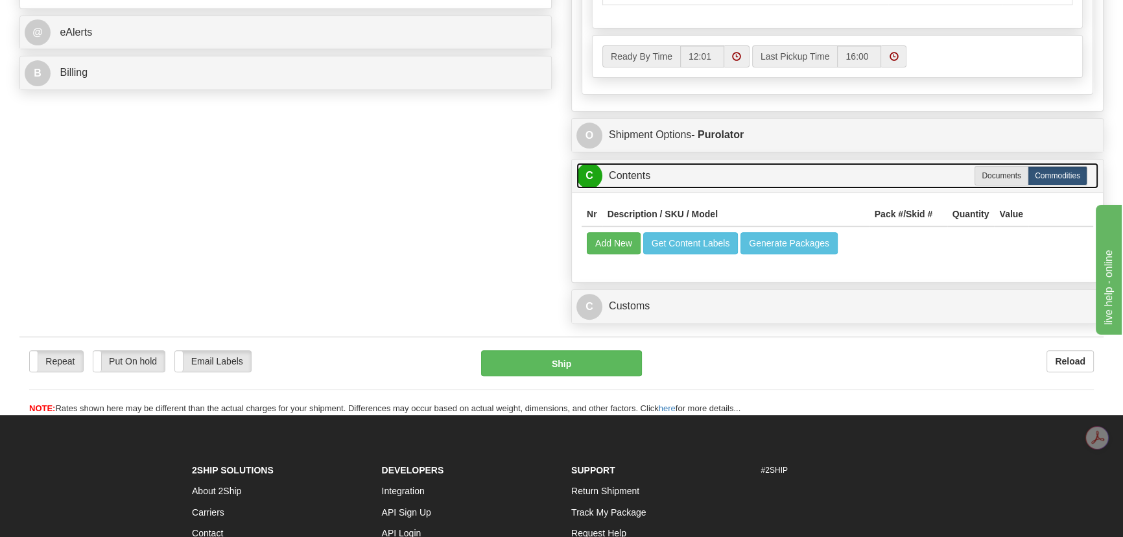
scroll to position [590, 0]
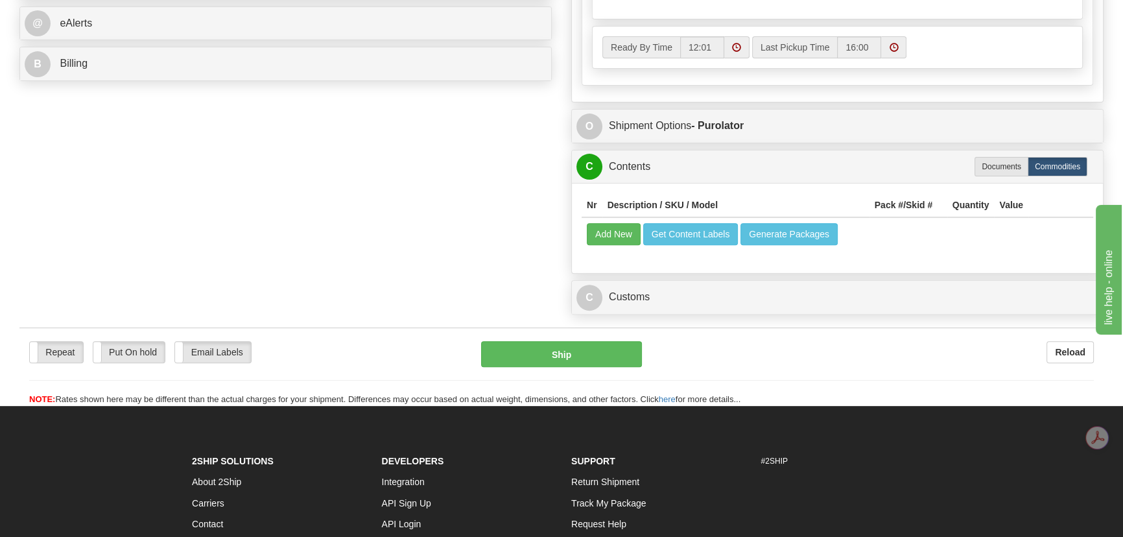
click at [650, 311] on div "C Customs Duties / Taxes" at bounding box center [837, 297] width 531 height 33
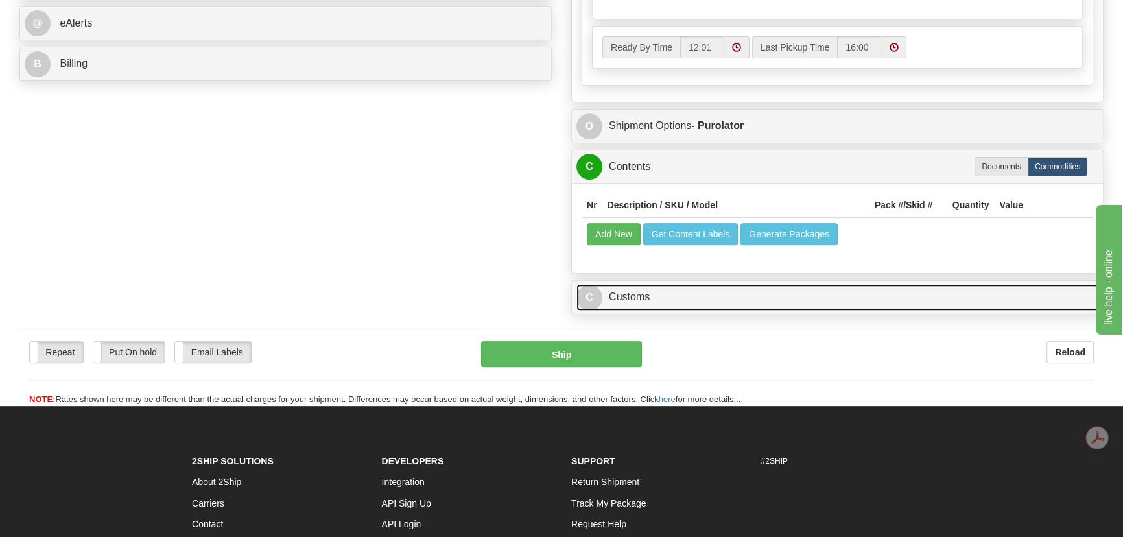
click at [652, 301] on link "C Customs" at bounding box center [838, 297] width 522 height 27
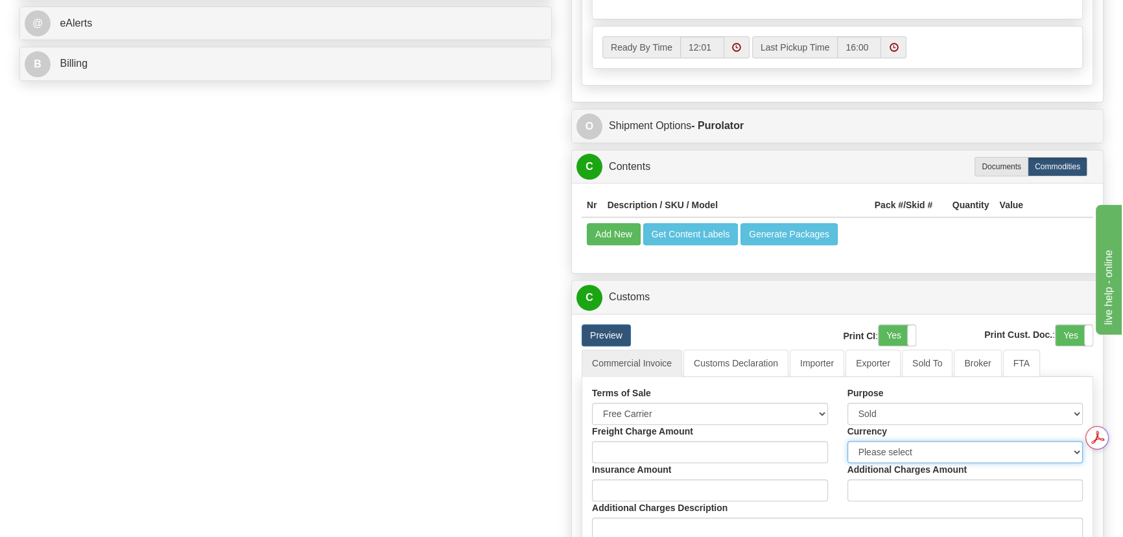
click at [910, 449] on select "Please select CAD USD EUR ZAR [PERSON_NAME] ARN AUD AUS AWG BBD BFR BGN BHD BMD…" at bounding box center [966, 452] width 236 height 22
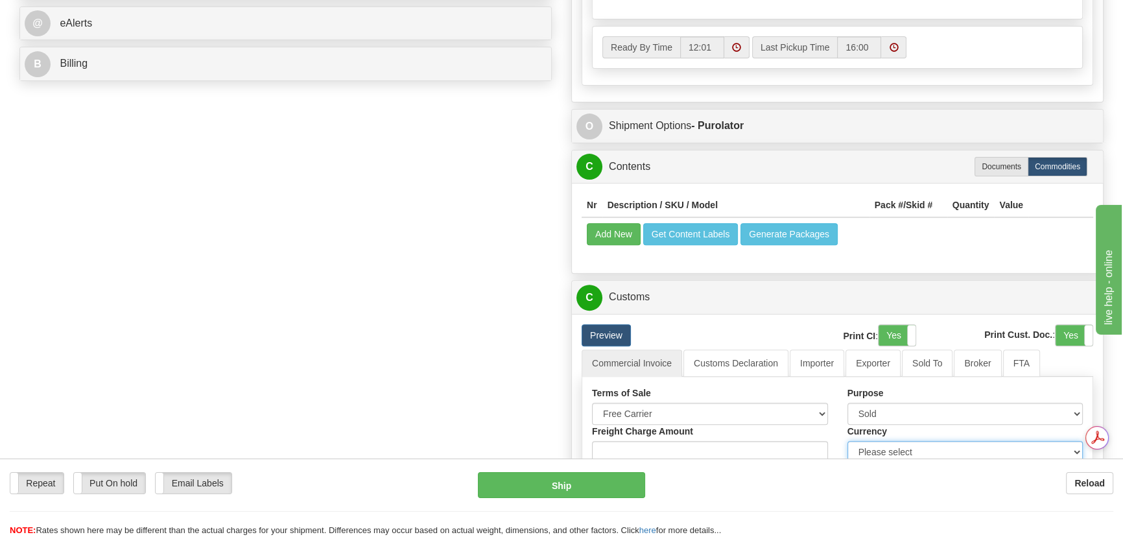
select select "0"
click at [848, 441] on select "Please select CAD USD EUR ZAR [PERSON_NAME] ARN AUD AUS AWG BBD BFR BGN BHD BMD…" at bounding box center [966, 452] width 236 height 22
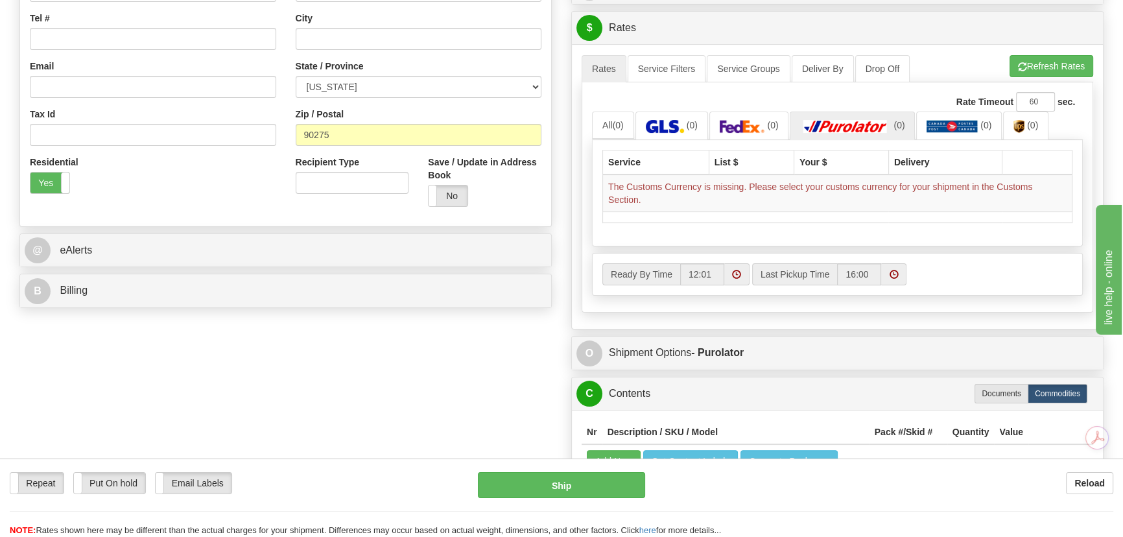
scroll to position [176, 0]
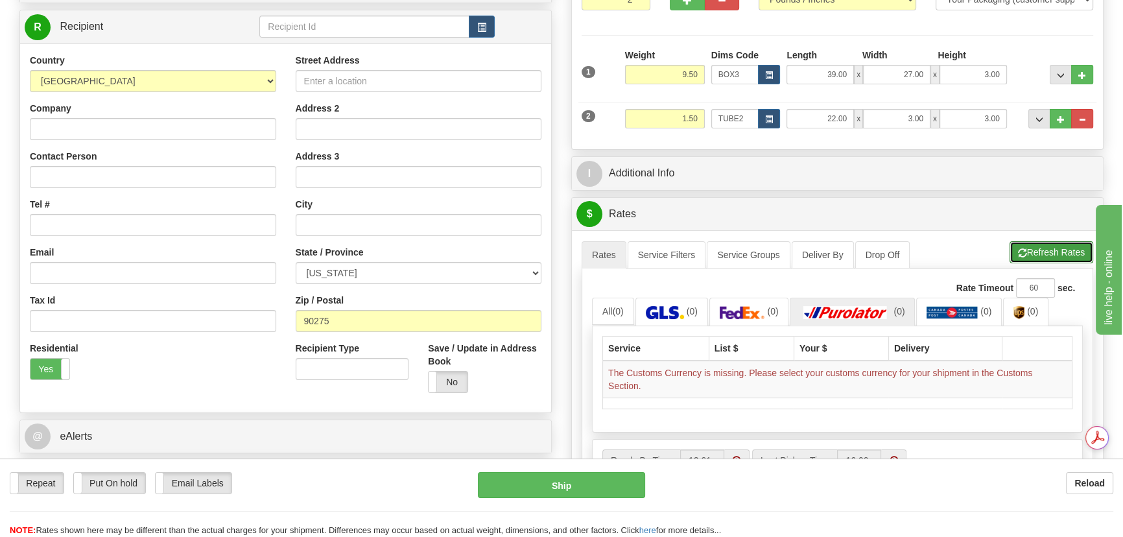
click at [1022, 246] on button "Refresh Rates" at bounding box center [1052, 252] width 84 height 22
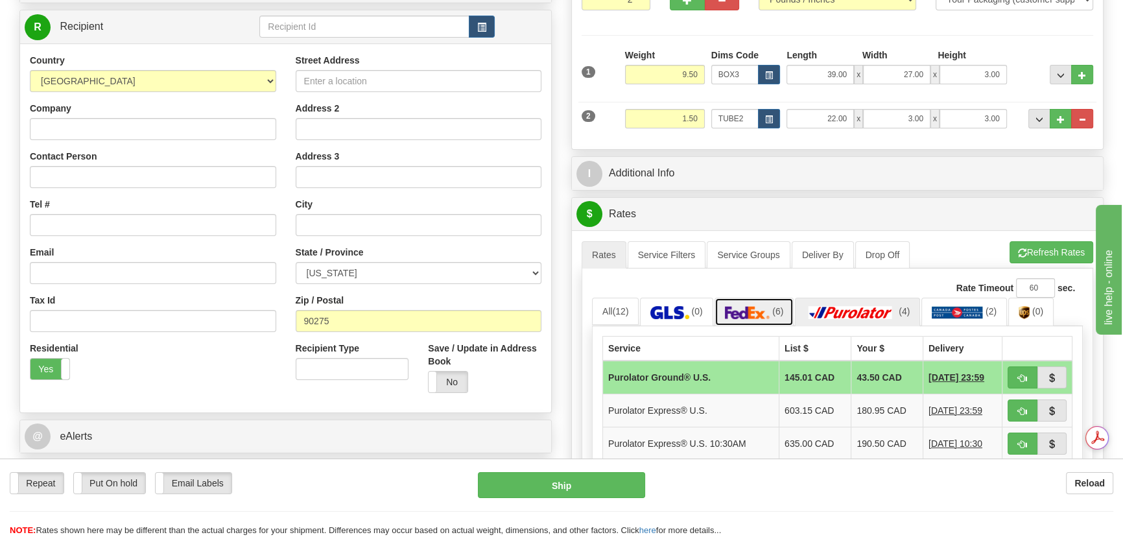
click at [767, 304] on link "(6)" at bounding box center [755, 312] width 80 height 28
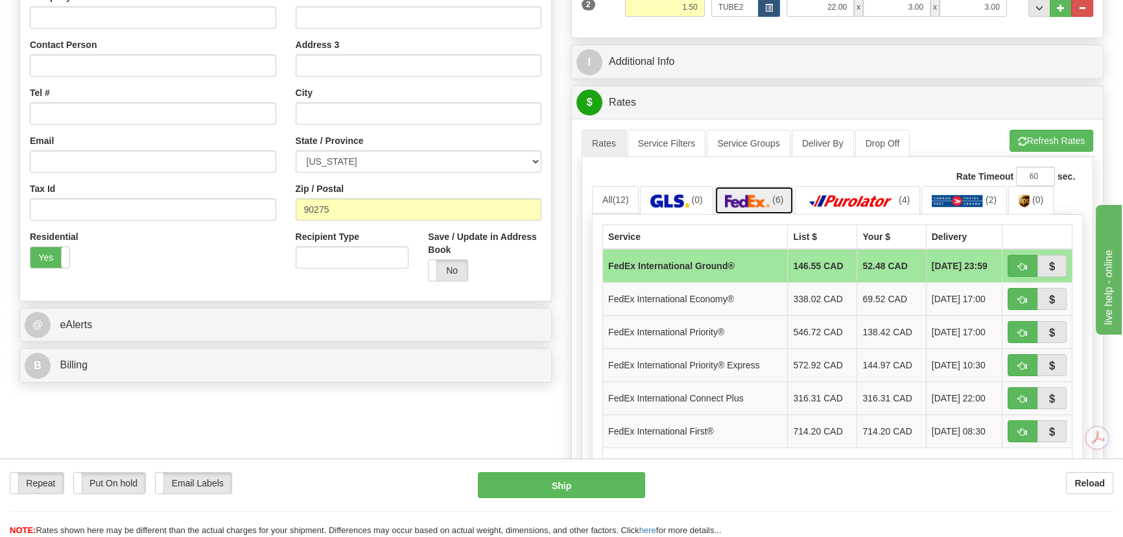
scroll to position [294, 0]
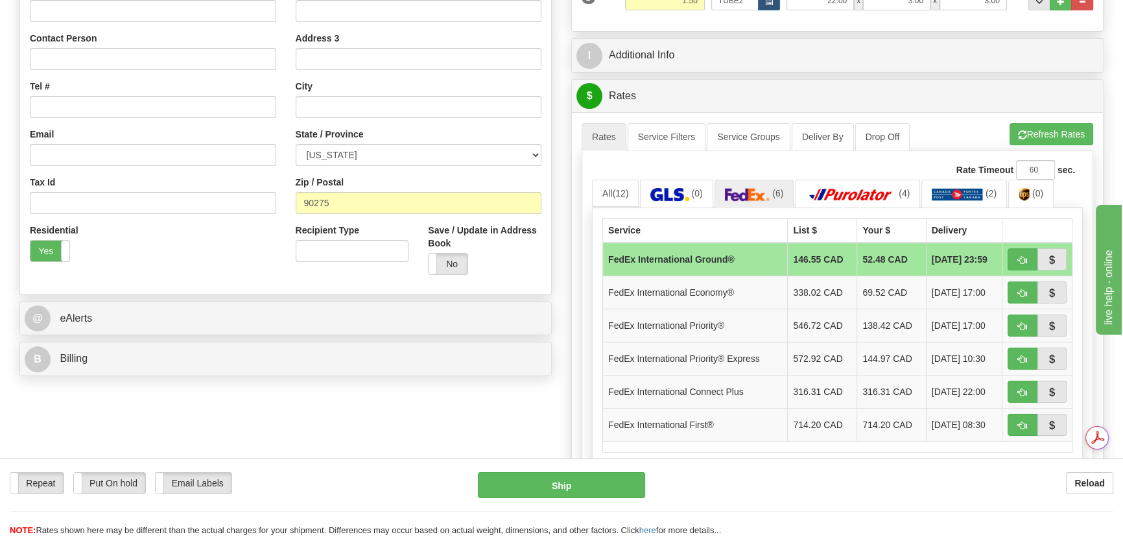
click at [853, 484] on div "Reload" at bounding box center [889, 483] width 449 height 22
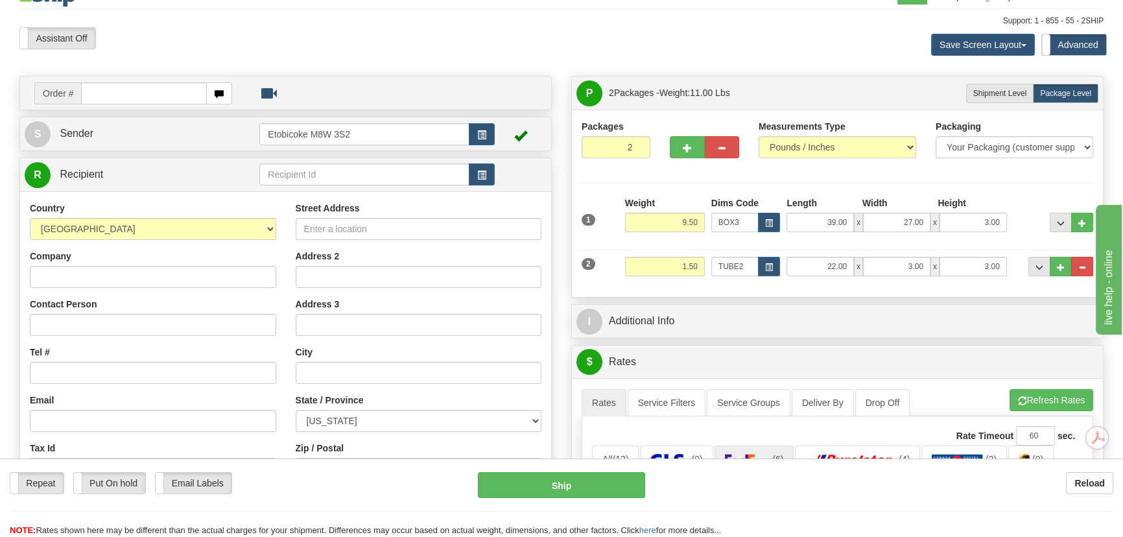
scroll to position [0, 0]
